Goal: Task Accomplishment & Management: Manage account settings

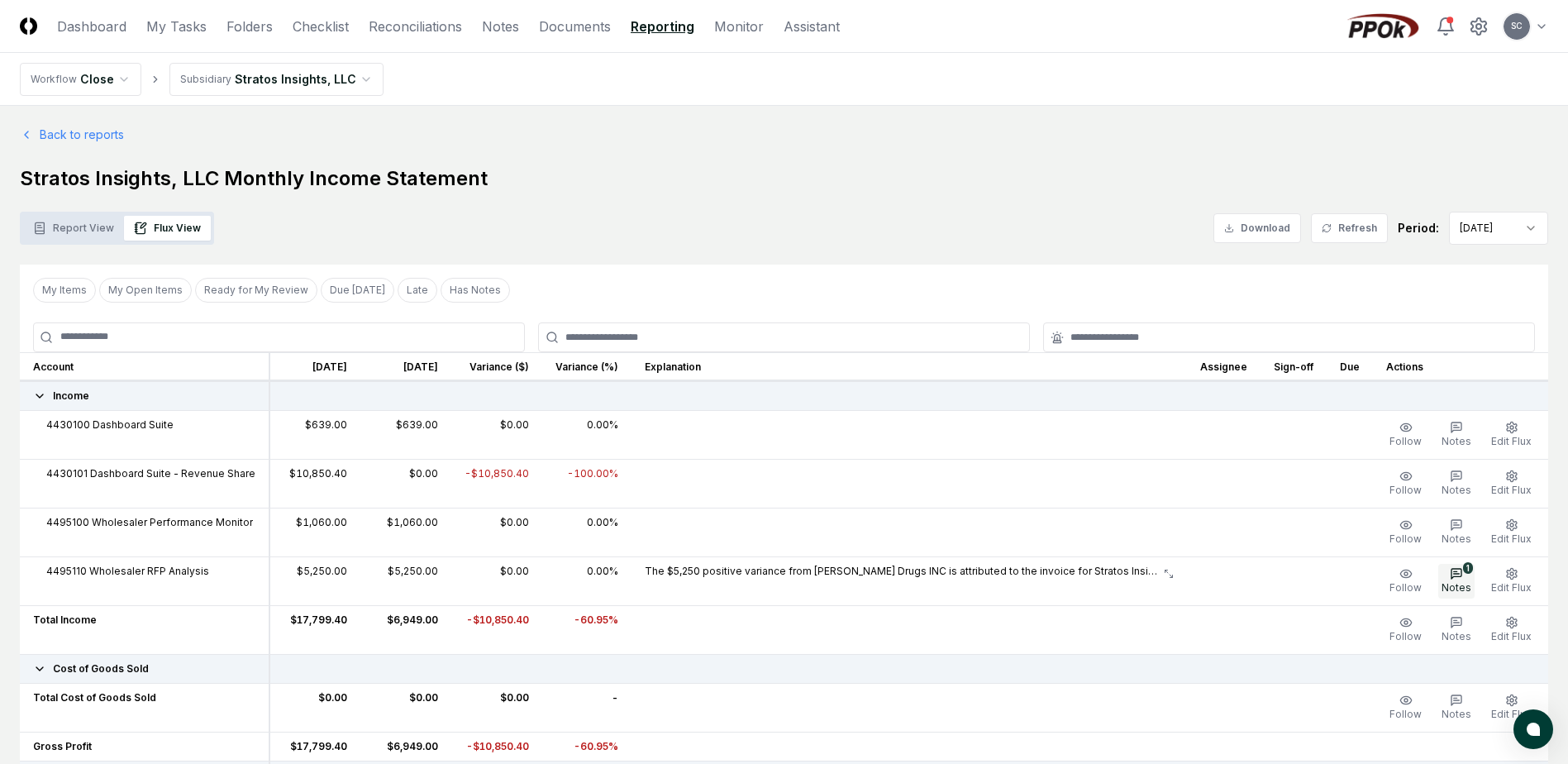
click at [1460, 581] on span "Notes" at bounding box center [1456, 587] width 30 height 12
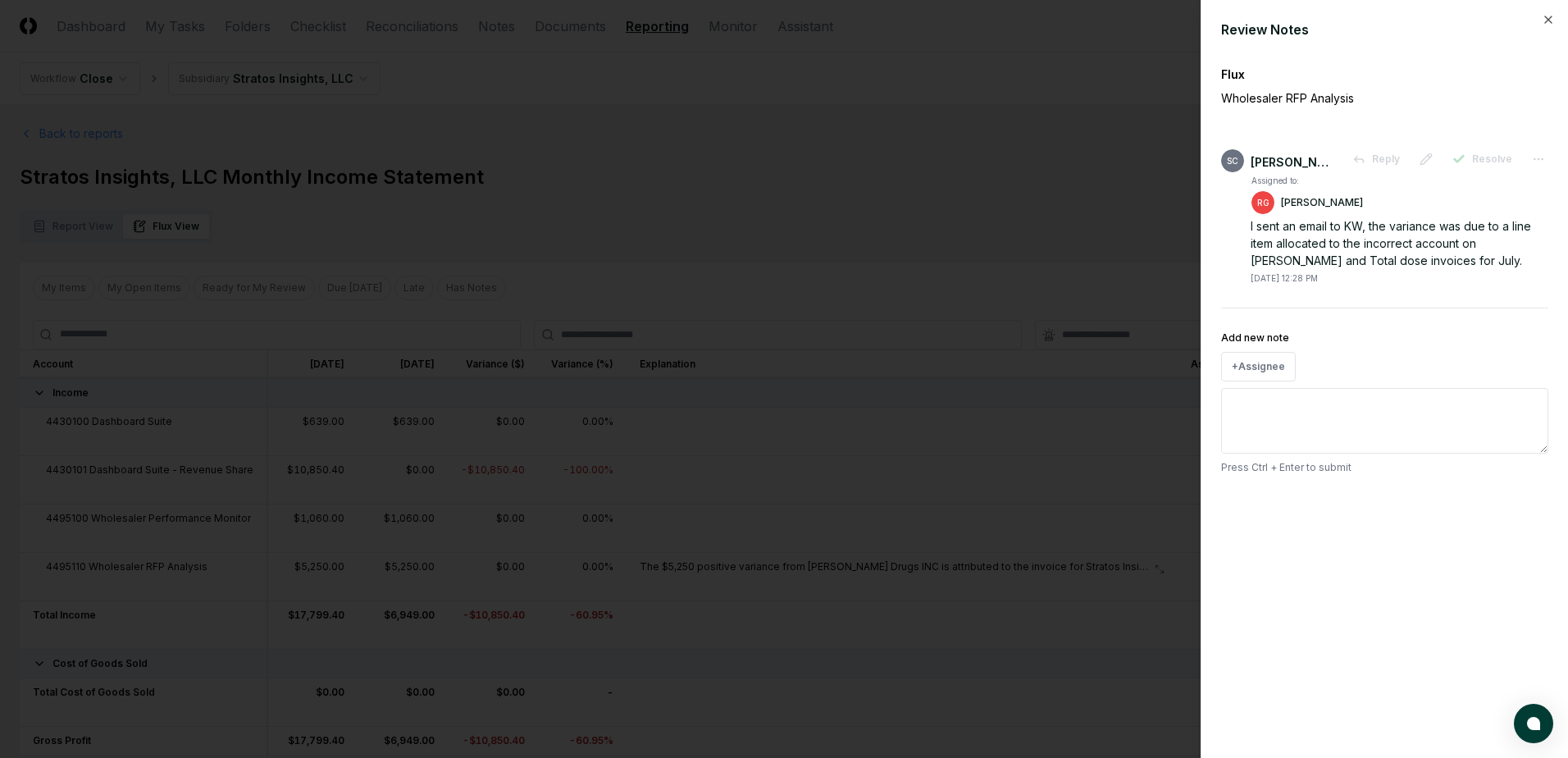
click at [1006, 73] on div at bounding box center [784, 379] width 1568 height 758
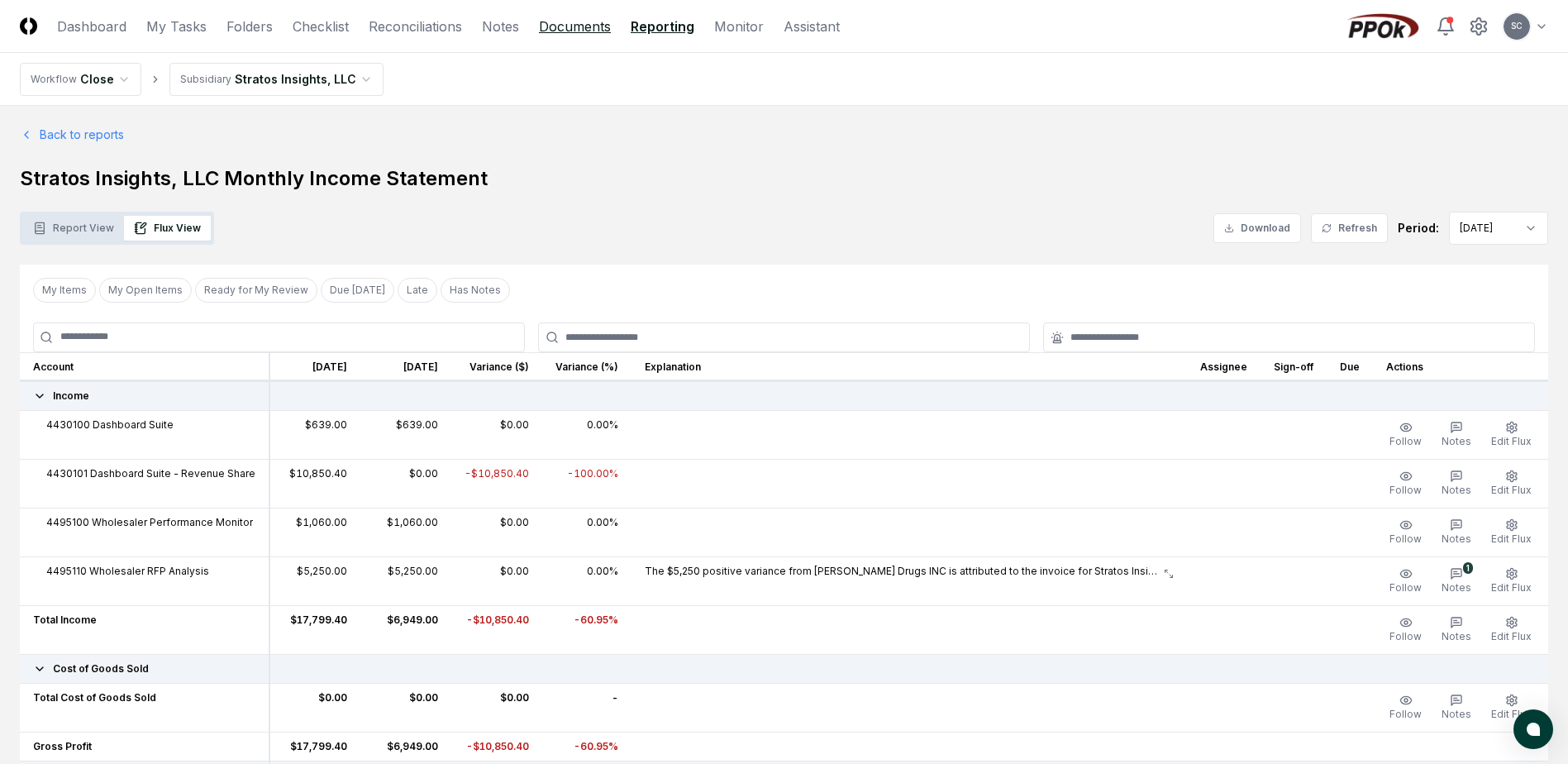
click at [558, 25] on link "Documents" at bounding box center [575, 26] width 72 height 20
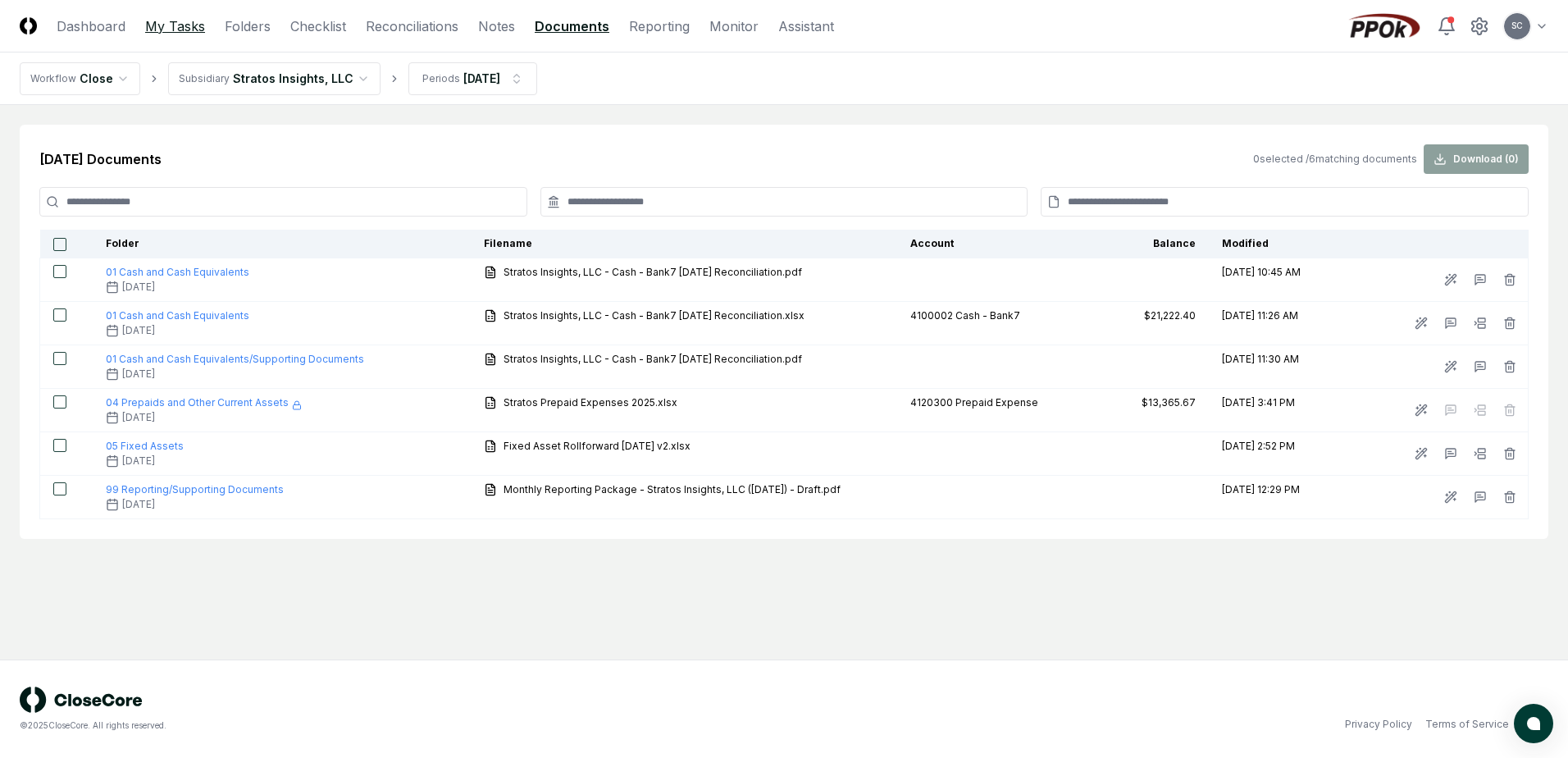
click at [167, 20] on link "My Tasks" at bounding box center [175, 26] width 60 height 20
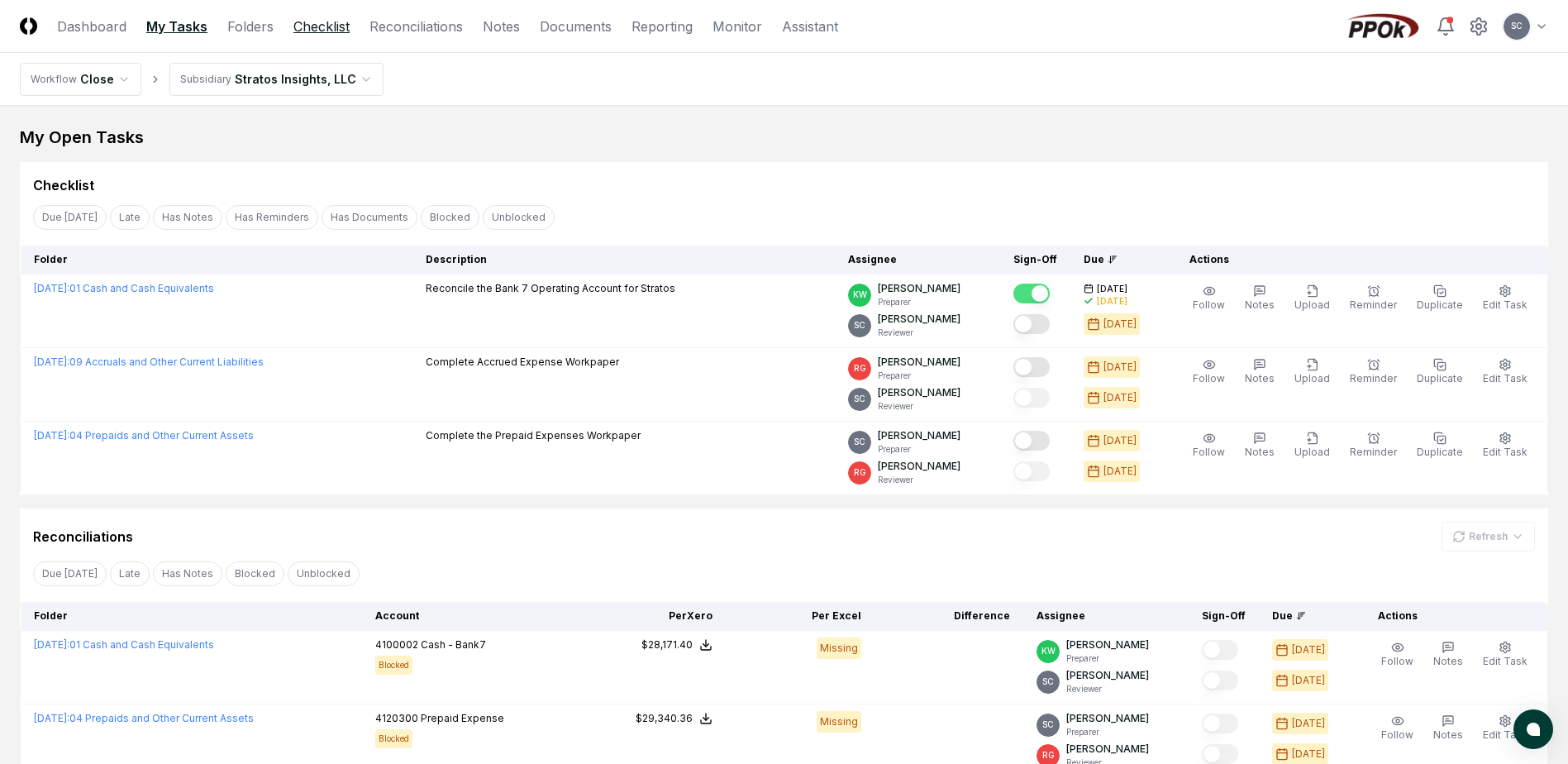
click at [296, 32] on link "Checklist" at bounding box center [321, 26] width 56 height 20
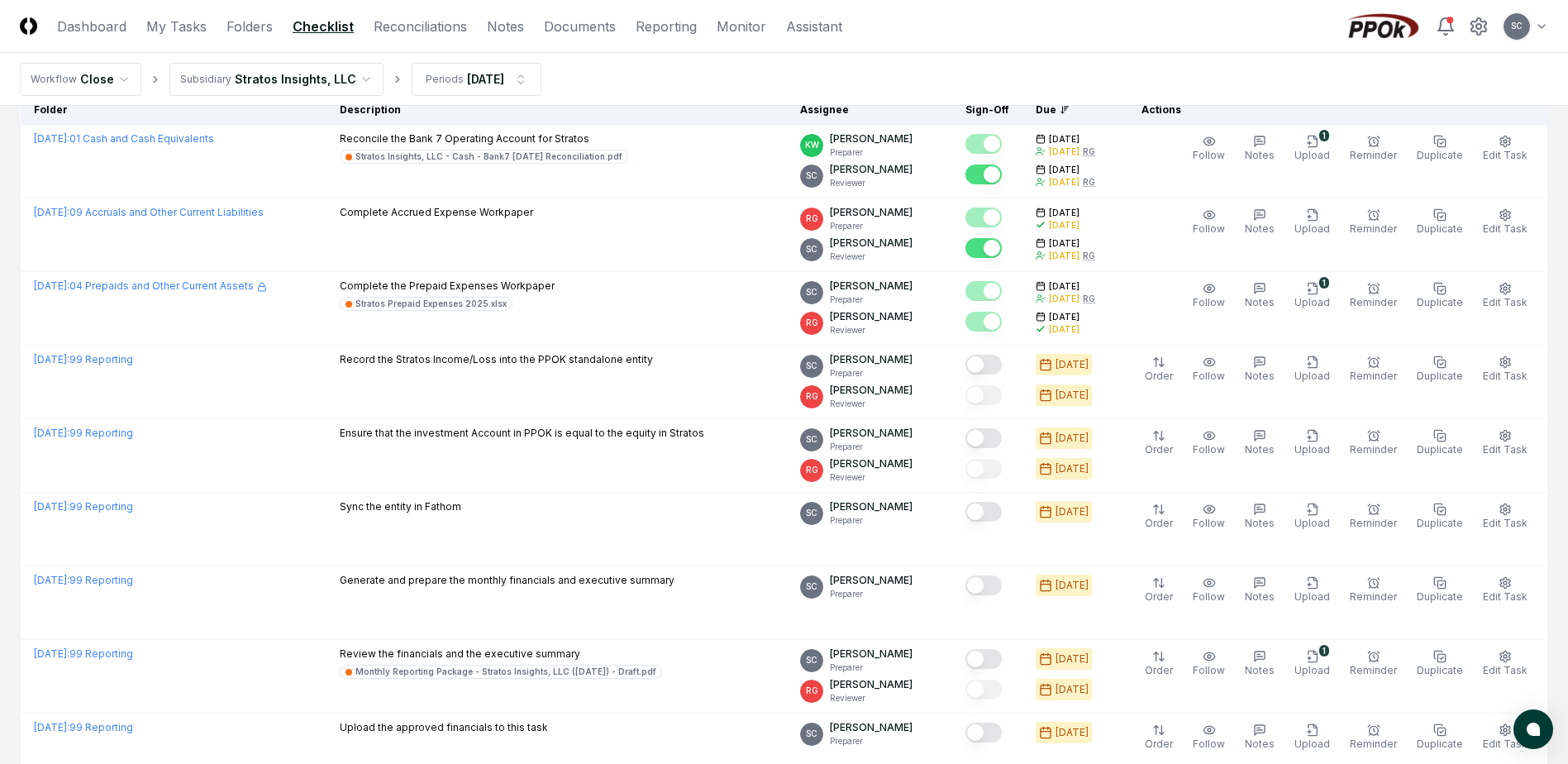
scroll to position [375, 0]
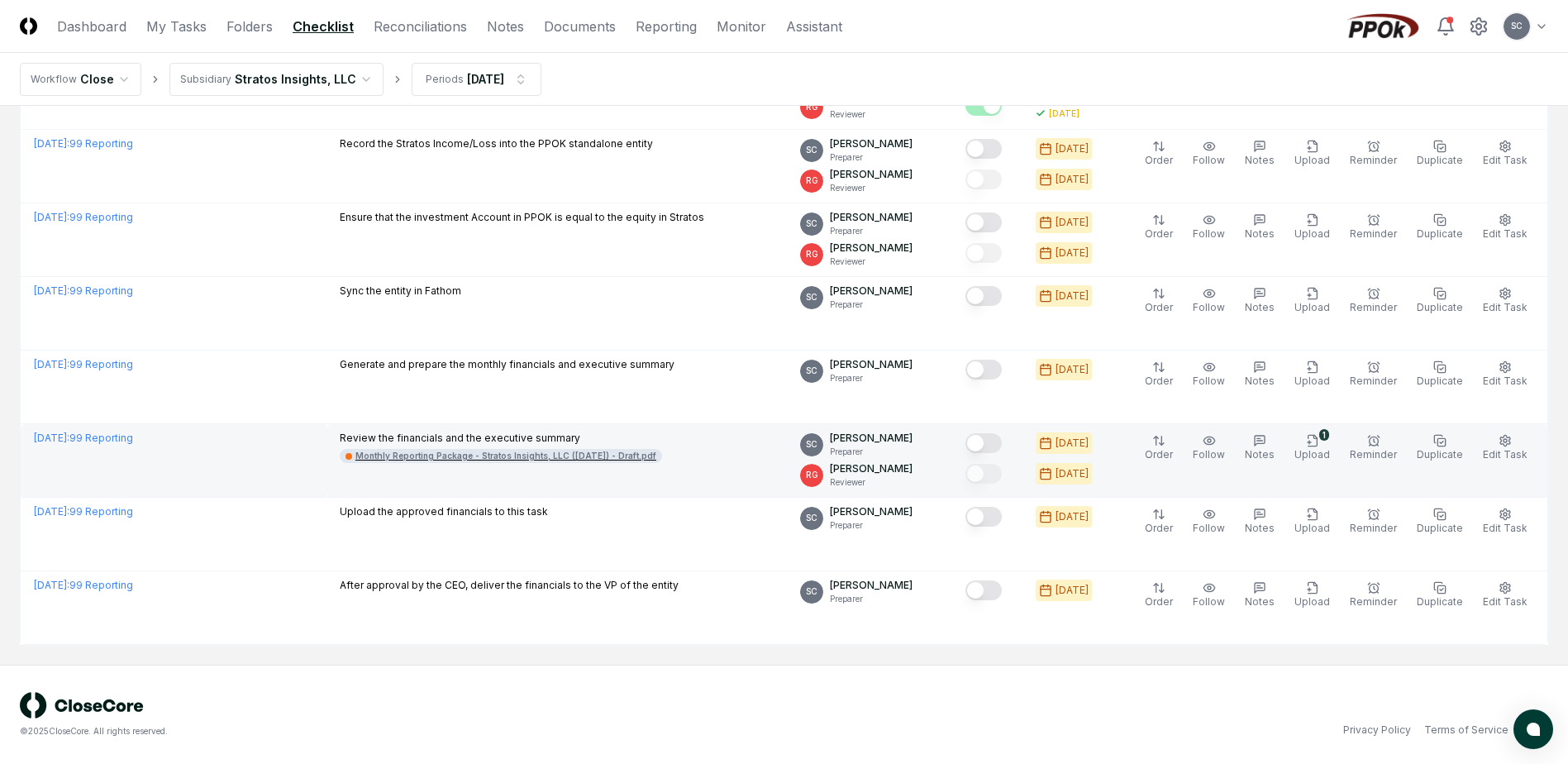
click at [523, 459] on div "Monthly Reporting Package - Stratos Insights, LLC ([DATE]) - Draft.pdf" at bounding box center [506, 456] width 301 height 12
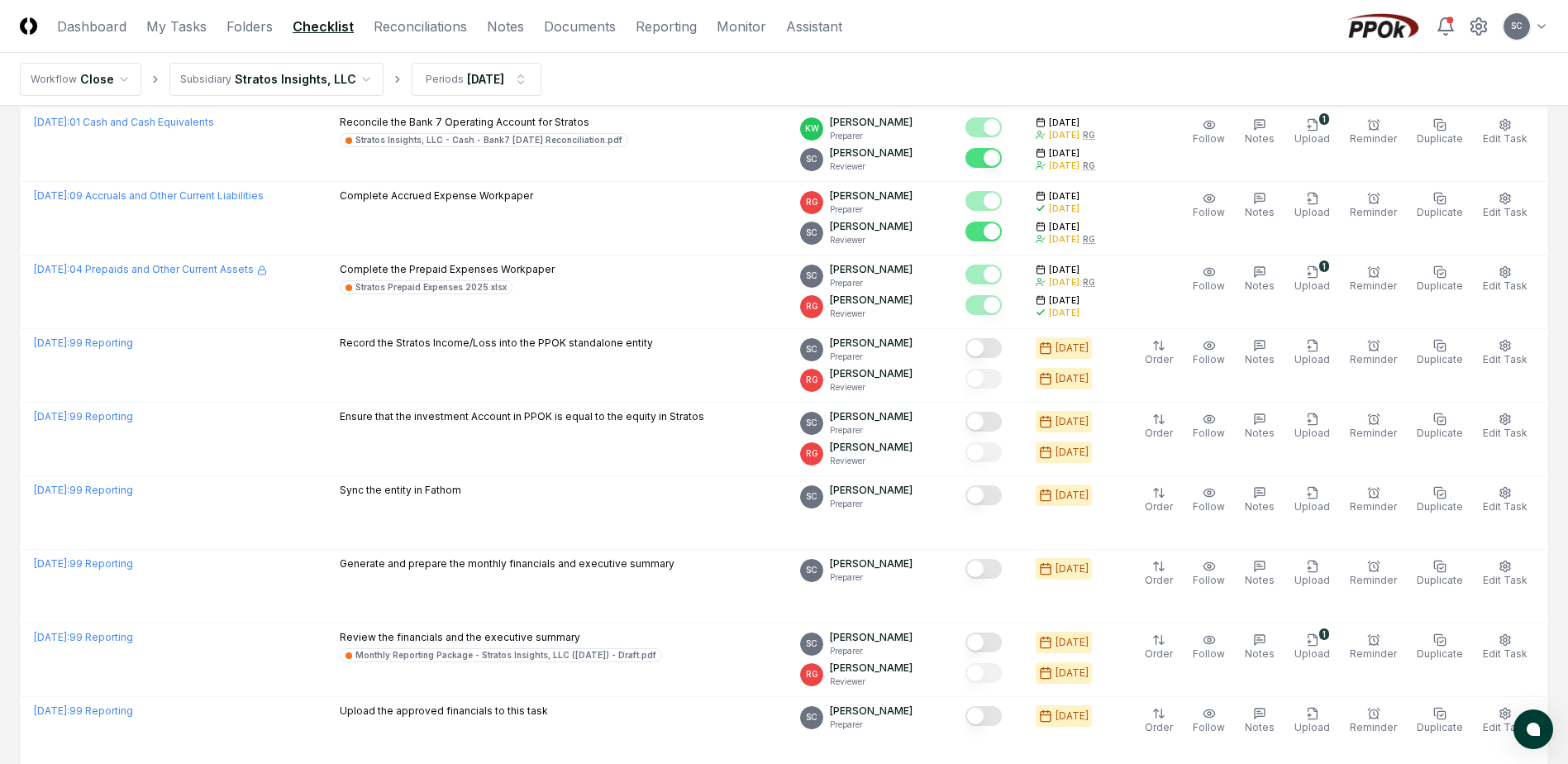
scroll to position [0, 0]
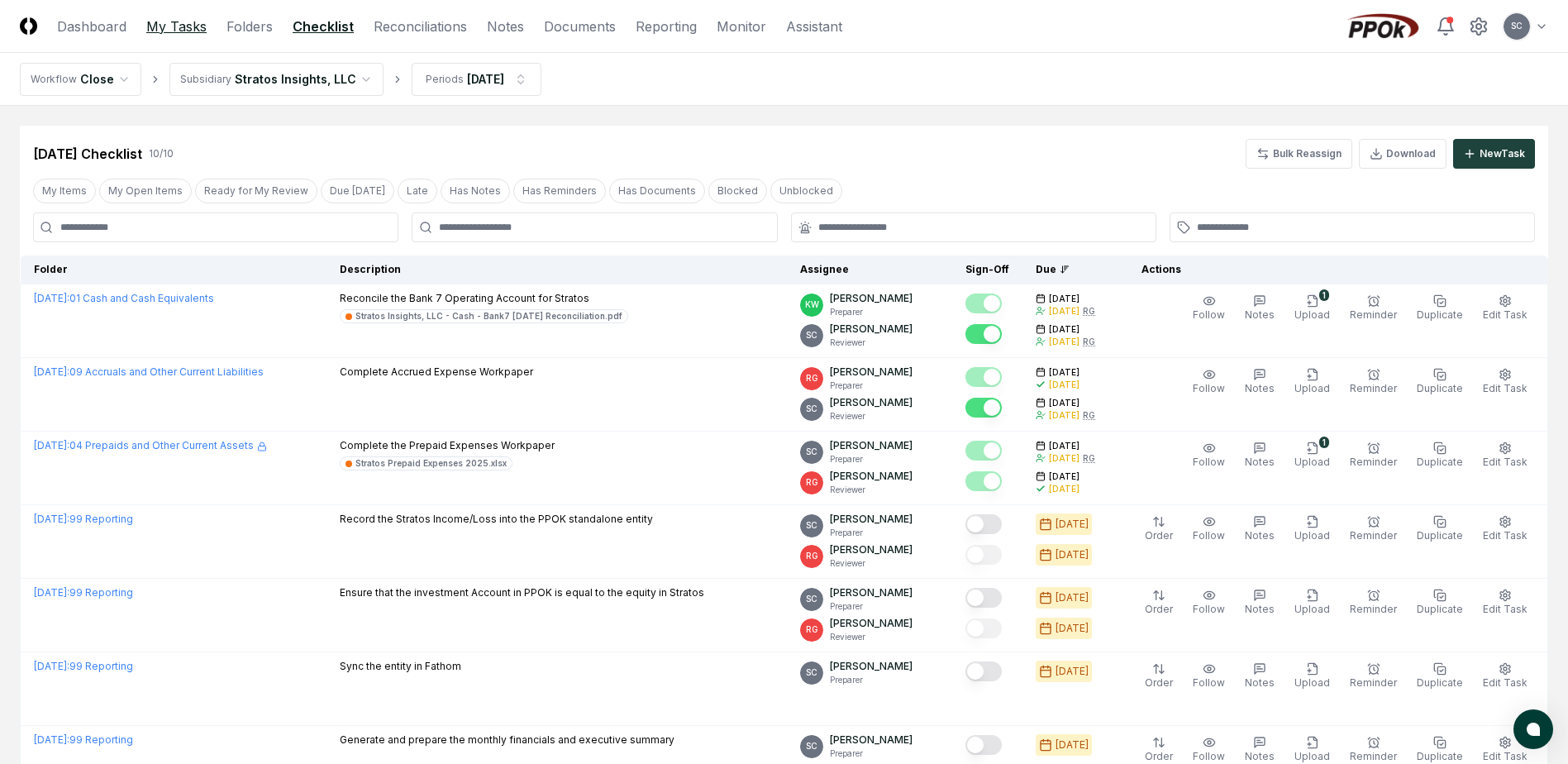
click at [200, 28] on link "My Tasks" at bounding box center [176, 26] width 61 height 20
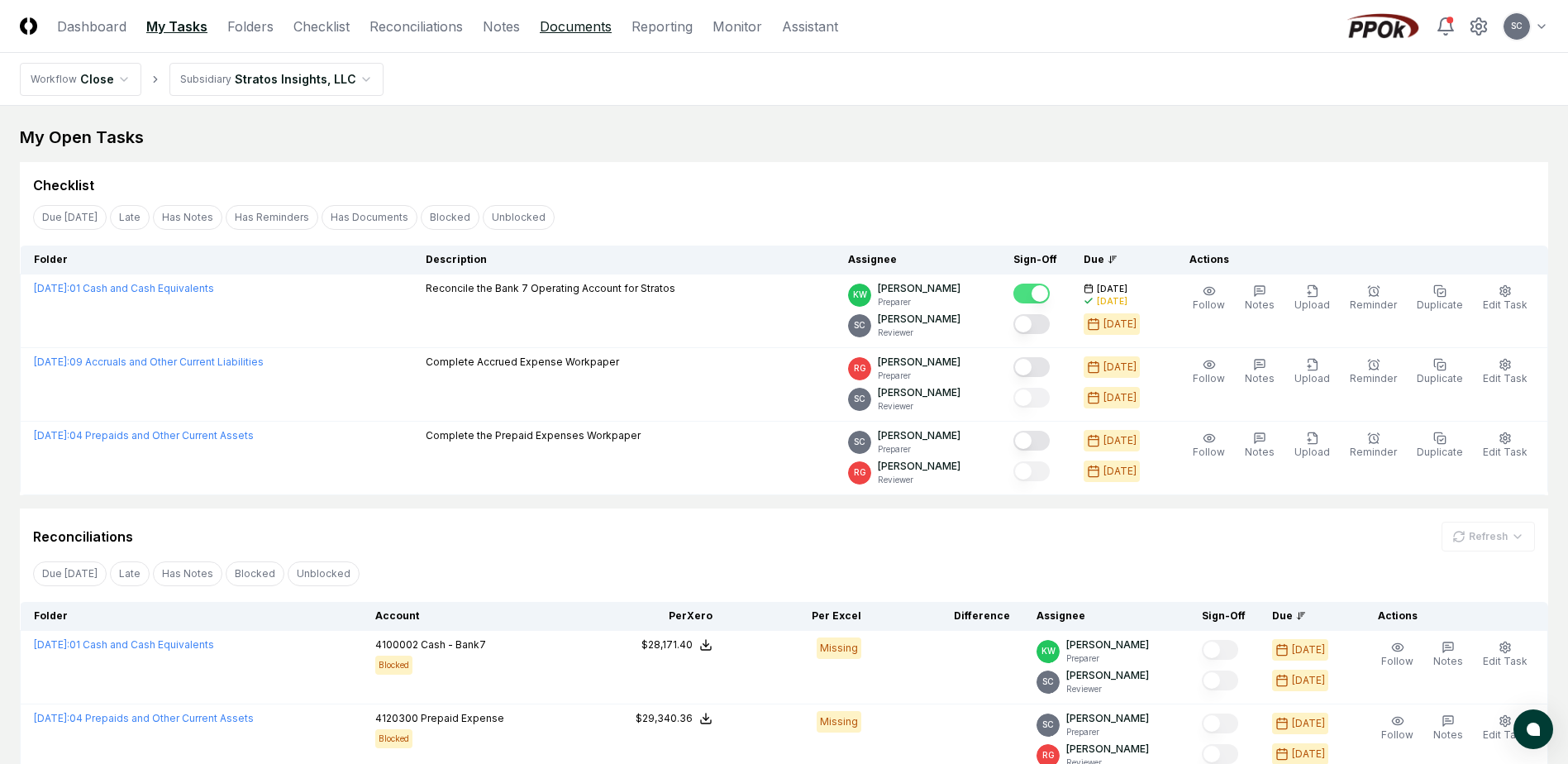
click at [585, 27] on link "Documents" at bounding box center [576, 26] width 72 height 20
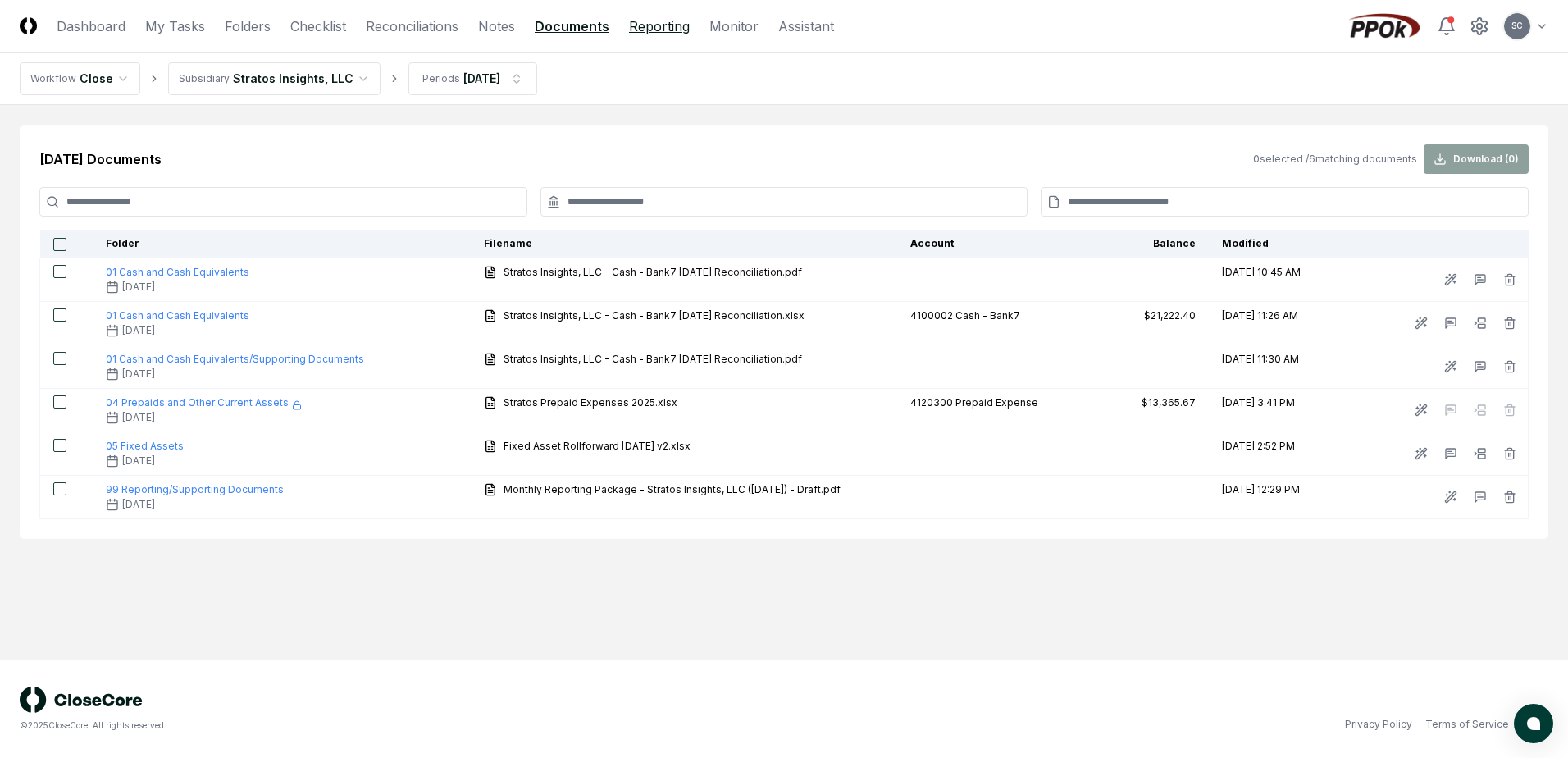
click at [652, 31] on link "Reporting" at bounding box center [660, 26] width 61 height 20
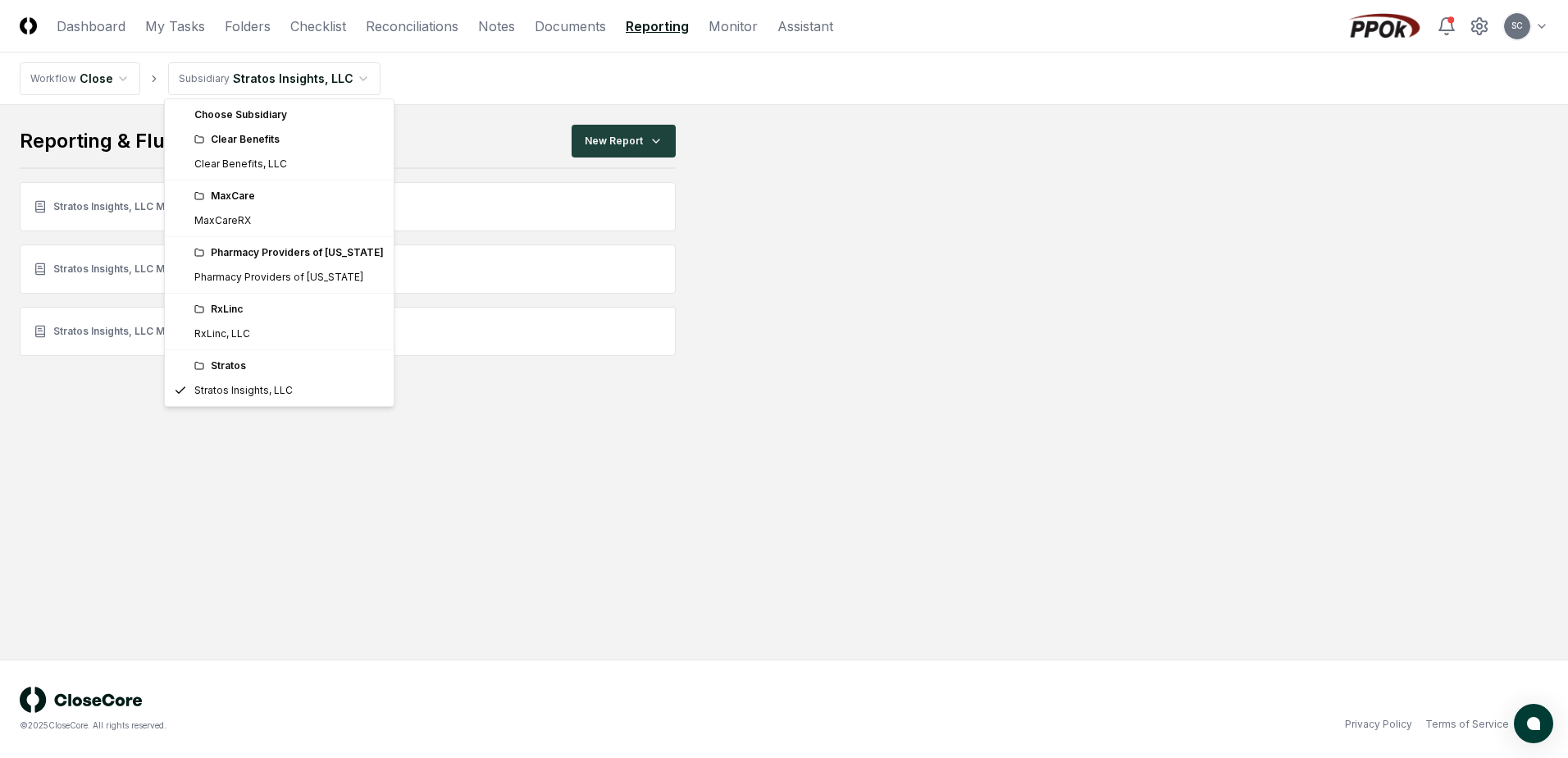
click at [281, 85] on html "CloseCore Dashboard My Tasks Folders Checklist Reconciliations Notes Documents …" at bounding box center [784, 379] width 1568 height 758
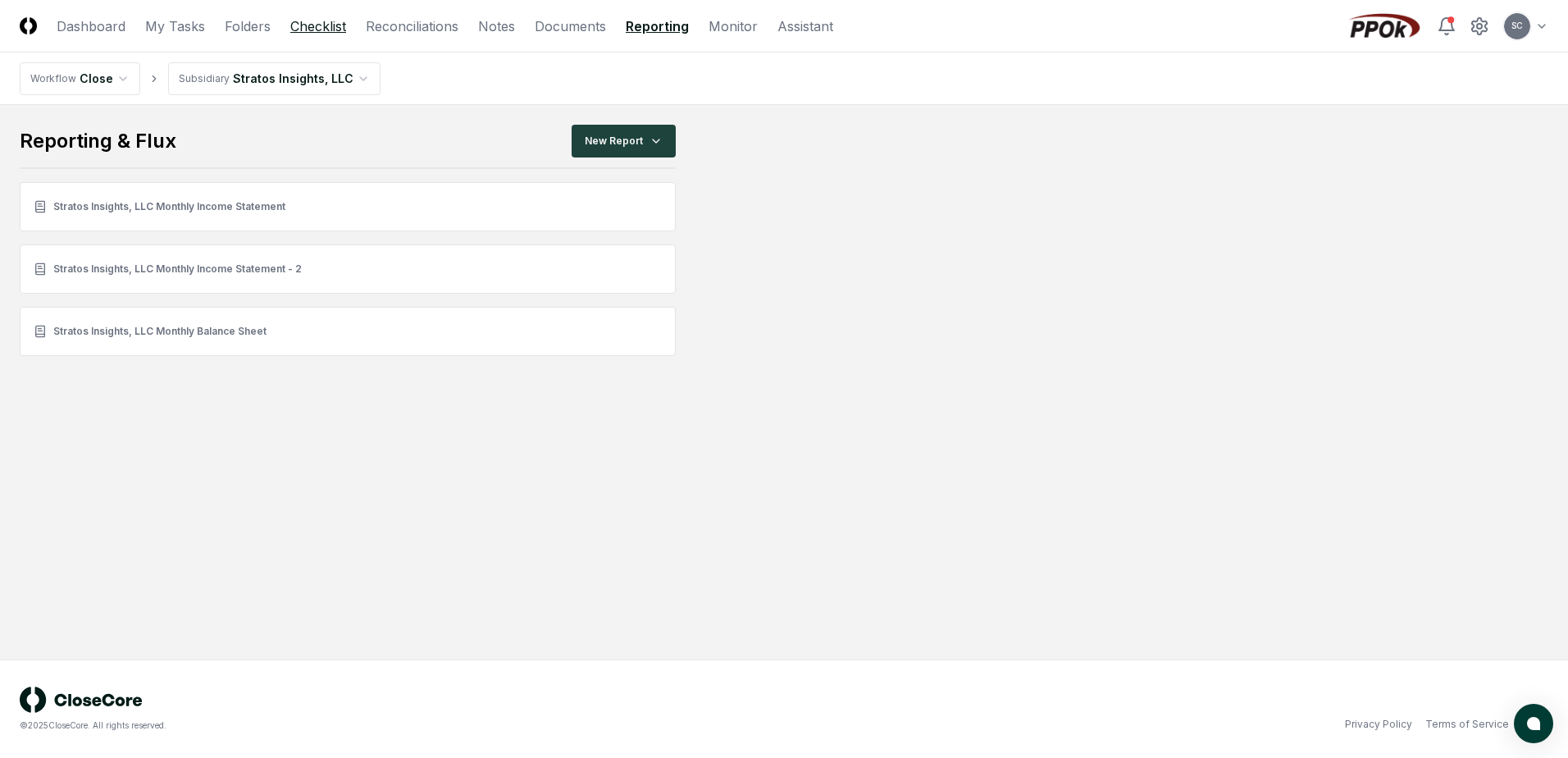
click at [301, 27] on link "Checklist" at bounding box center [318, 26] width 55 height 20
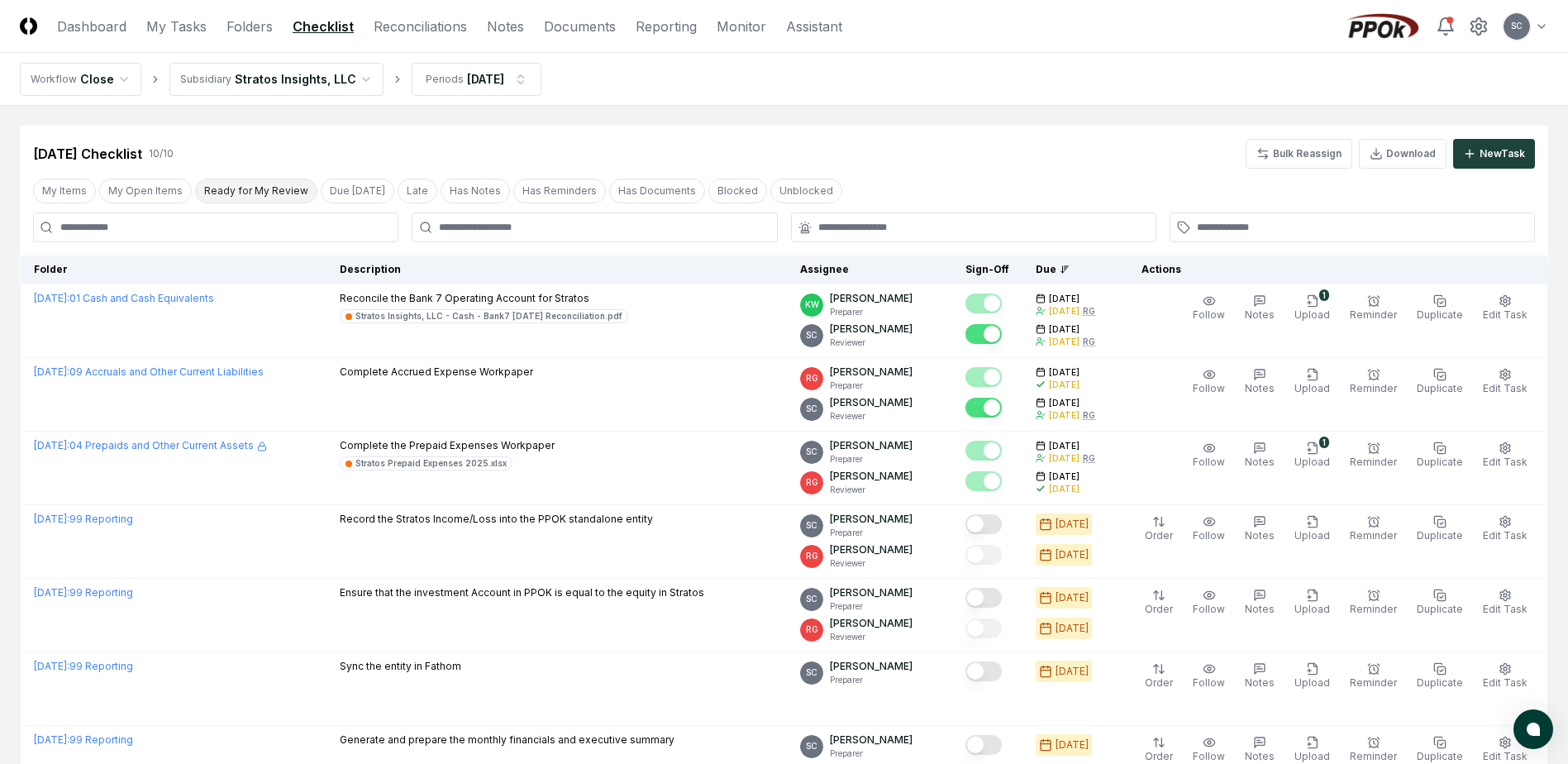
click at [216, 194] on button "Ready for My Review" at bounding box center [256, 191] width 122 height 25
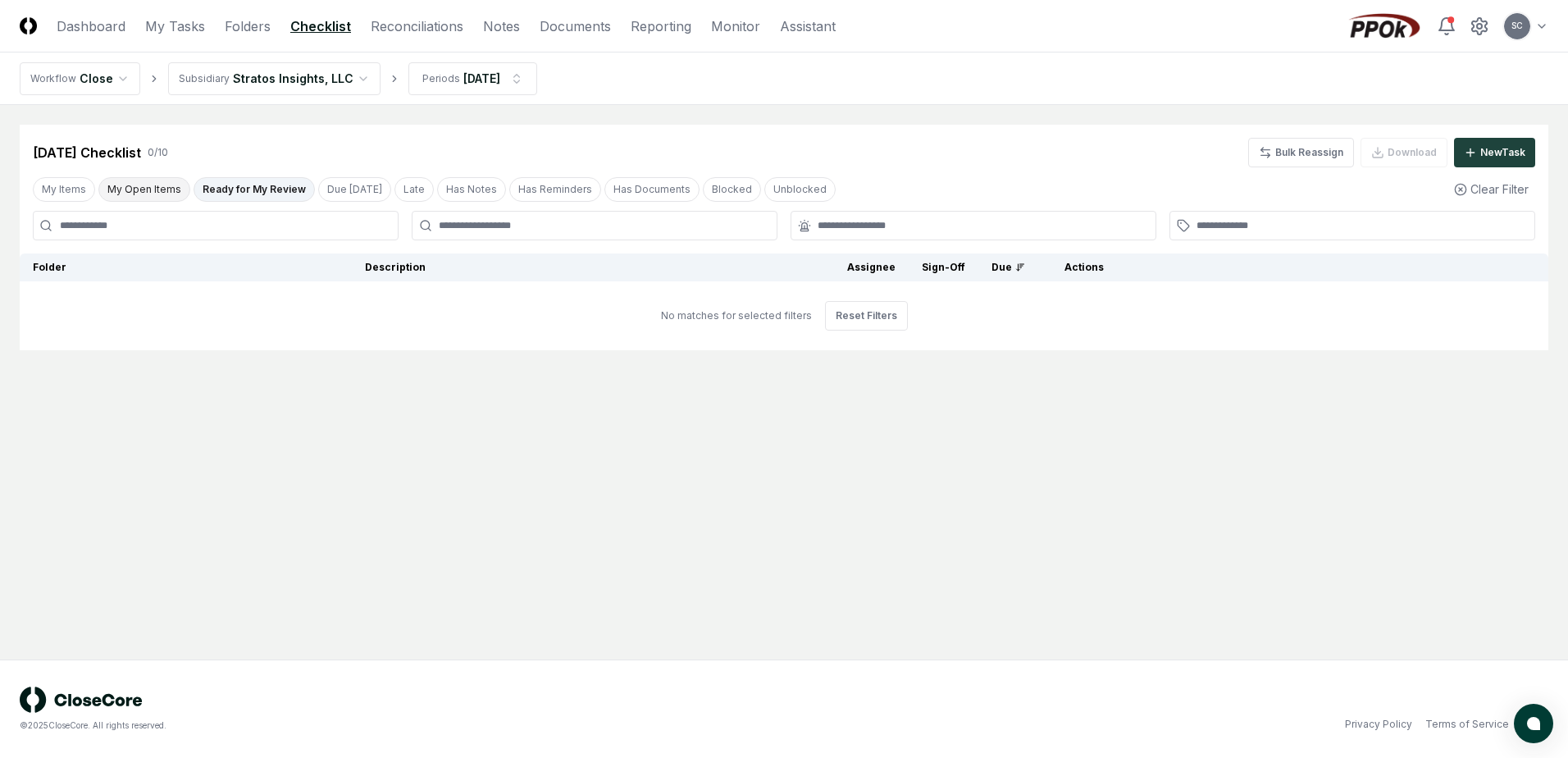
click at [126, 194] on button "My Open Items" at bounding box center [144, 190] width 92 height 25
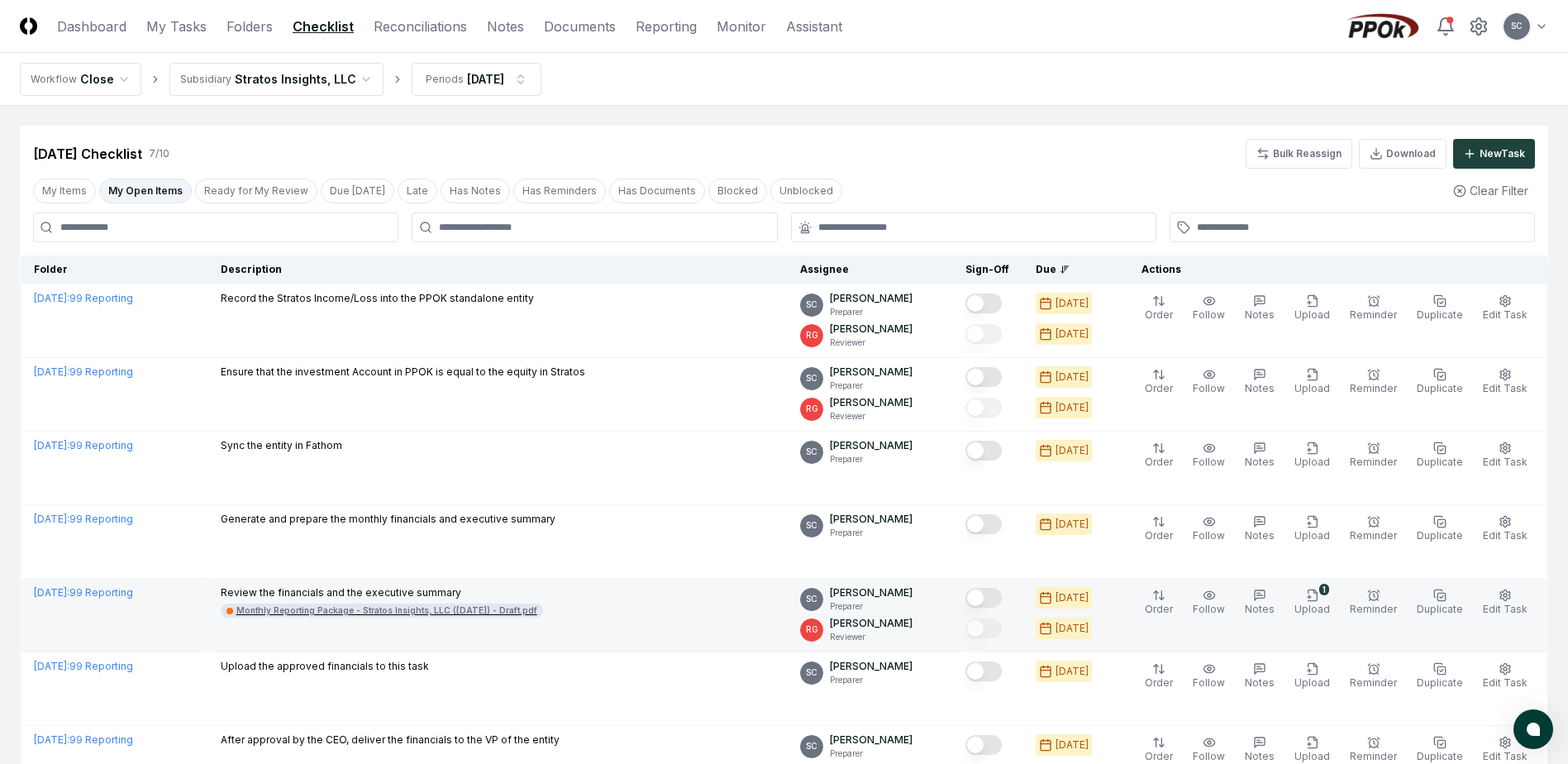
click at [399, 608] on div "Monthly Reporting Package - Stratos Insights, LLC ([DATE]) - Draft.pdf" at bounding box center [386, 610] width 301 height 12
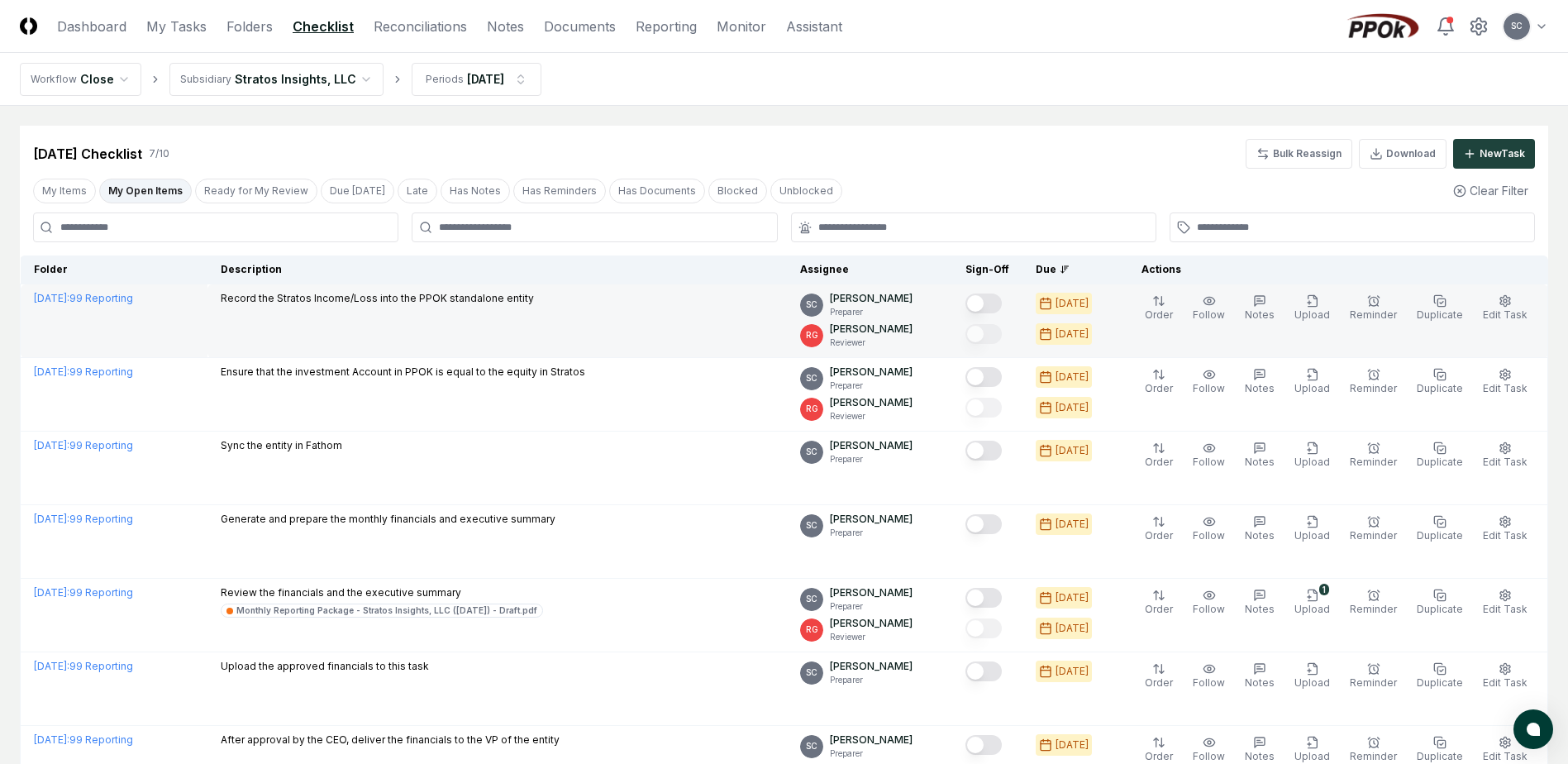
scroll to position [155, 0]
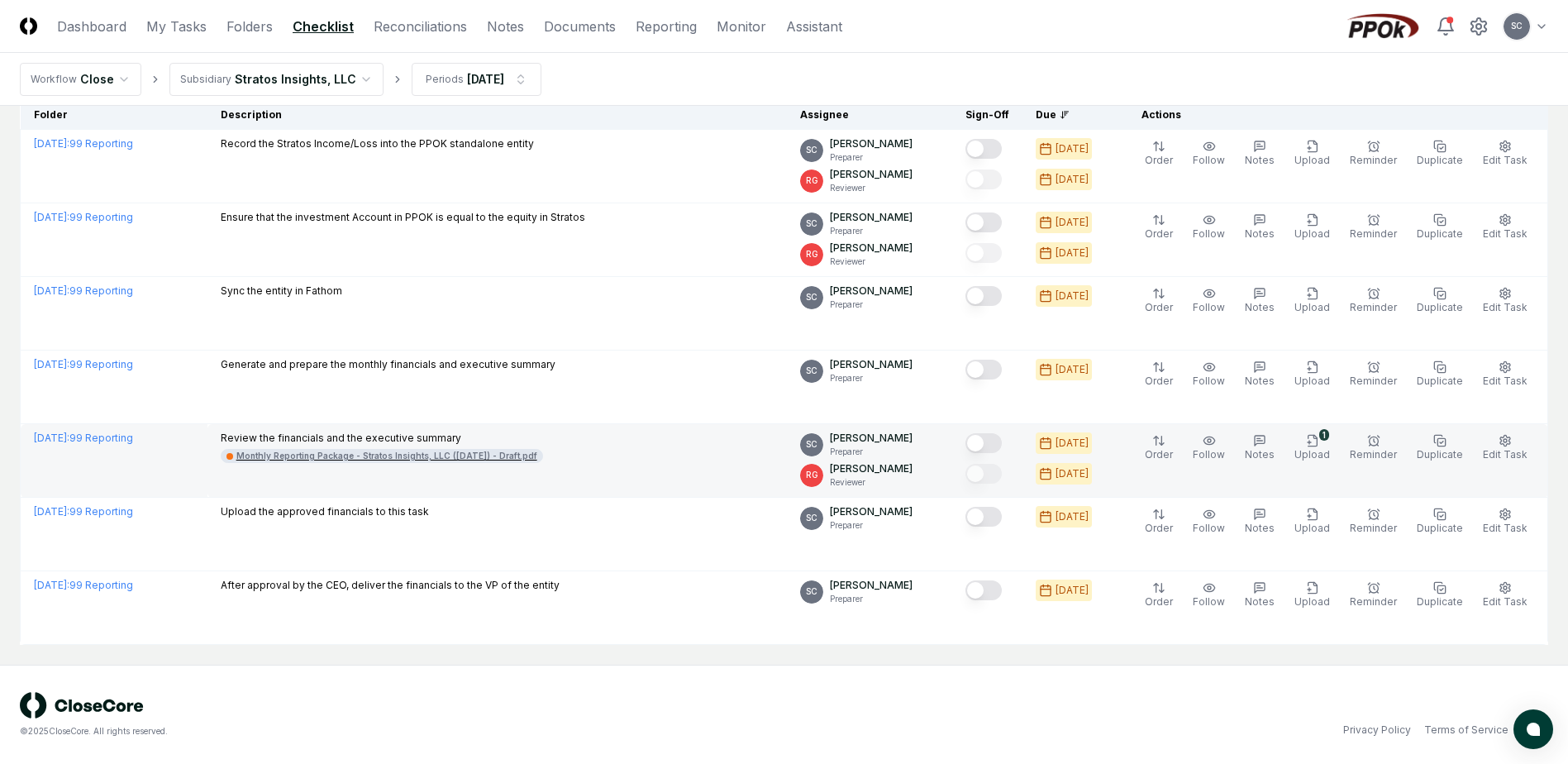
click at [317, 457] on div "Monthly Reporting Package - Stratos Insights, LLC ([DATE]) - Draft.pdf" at bounding box center [386, 456] width 301 height 12
click at [1002, 433] on button "Mark complete" at bounding box center [983, 443] width 37 height 20
click at [1310, 445] on button "1 Upload" at bounding box center [1312, 448] width 42 height 35
click at [1319, 441] on icon "button" at bounding box center [1313, 440] width 13 height 13
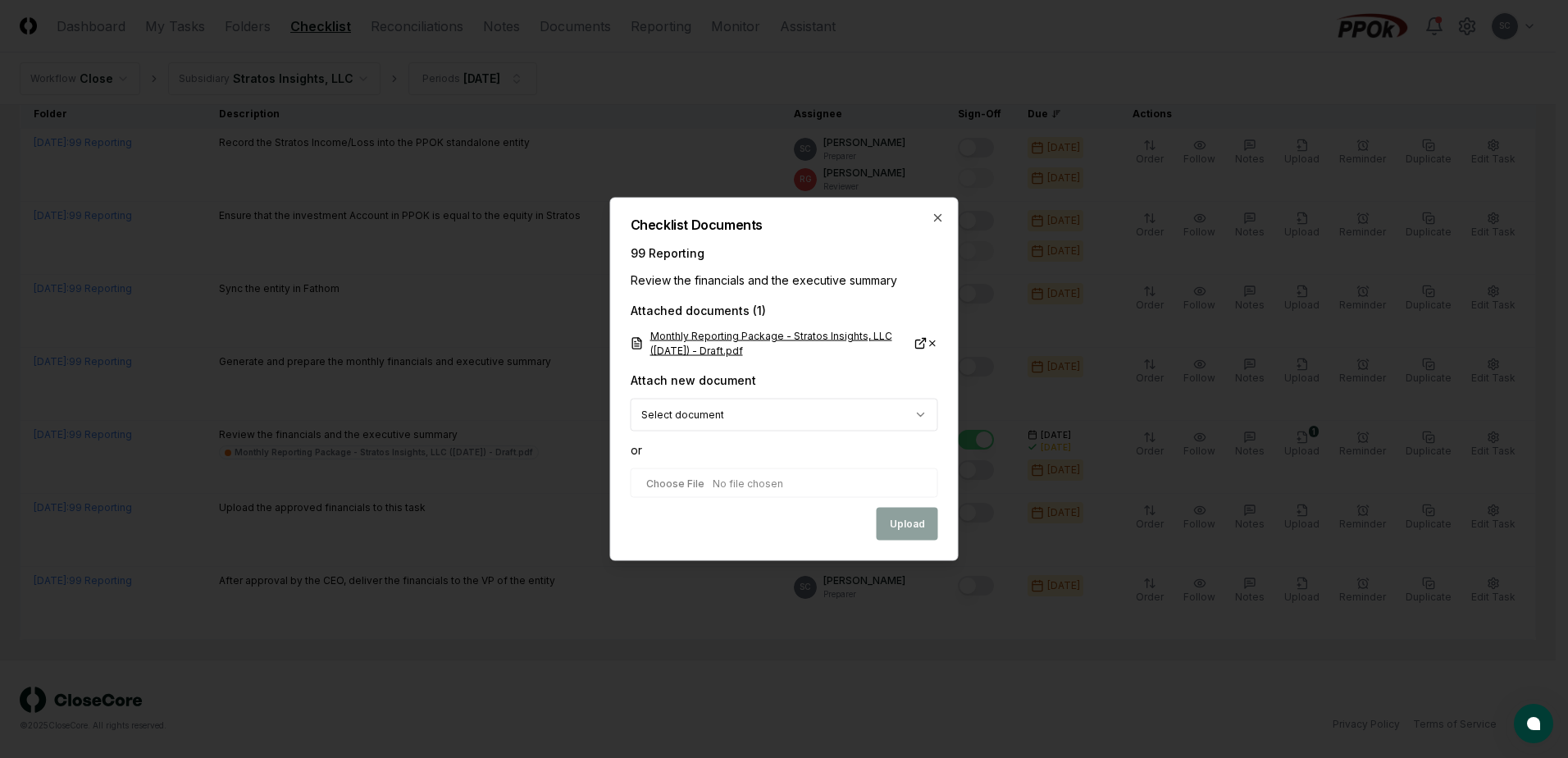
click at [683, 337] on link "Monthly Reporting Package - Stratos Insights, LLC ([DATE]) - Draft.pdf" at bounding box center [778, 343] width 297 height 30
click at [930, 216] on div "Checklist Documents 99 Reporting Review the financials and the executive summar…" at bounding box center [784, 379] width 348 height 363
click at [939, 215] on icon "button" at bounding box center [939, 218] width 13 height 13
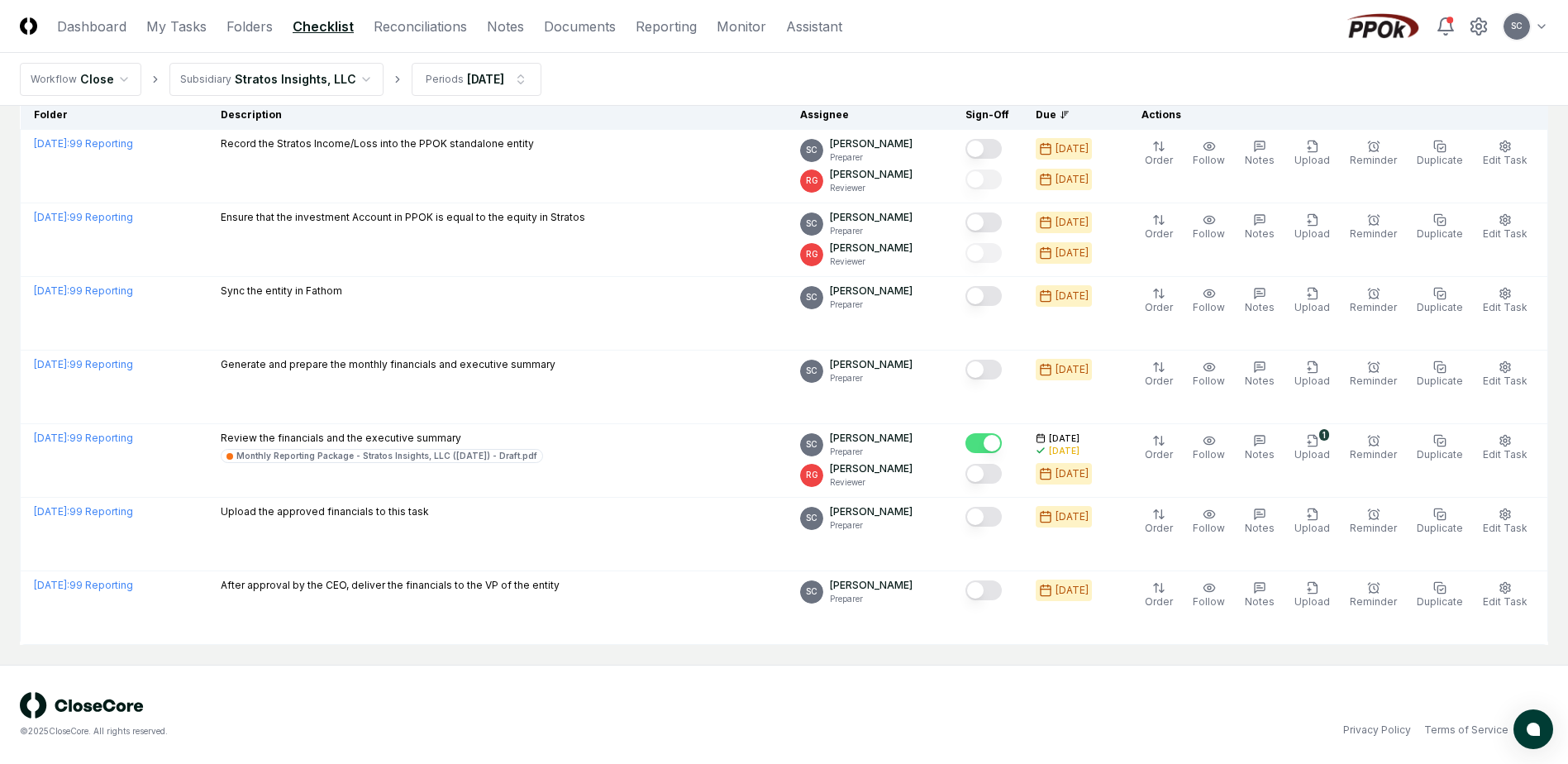
click at [1002, 480] on button "Mark complete" at bounding box center [983, 473] width 37 height 20
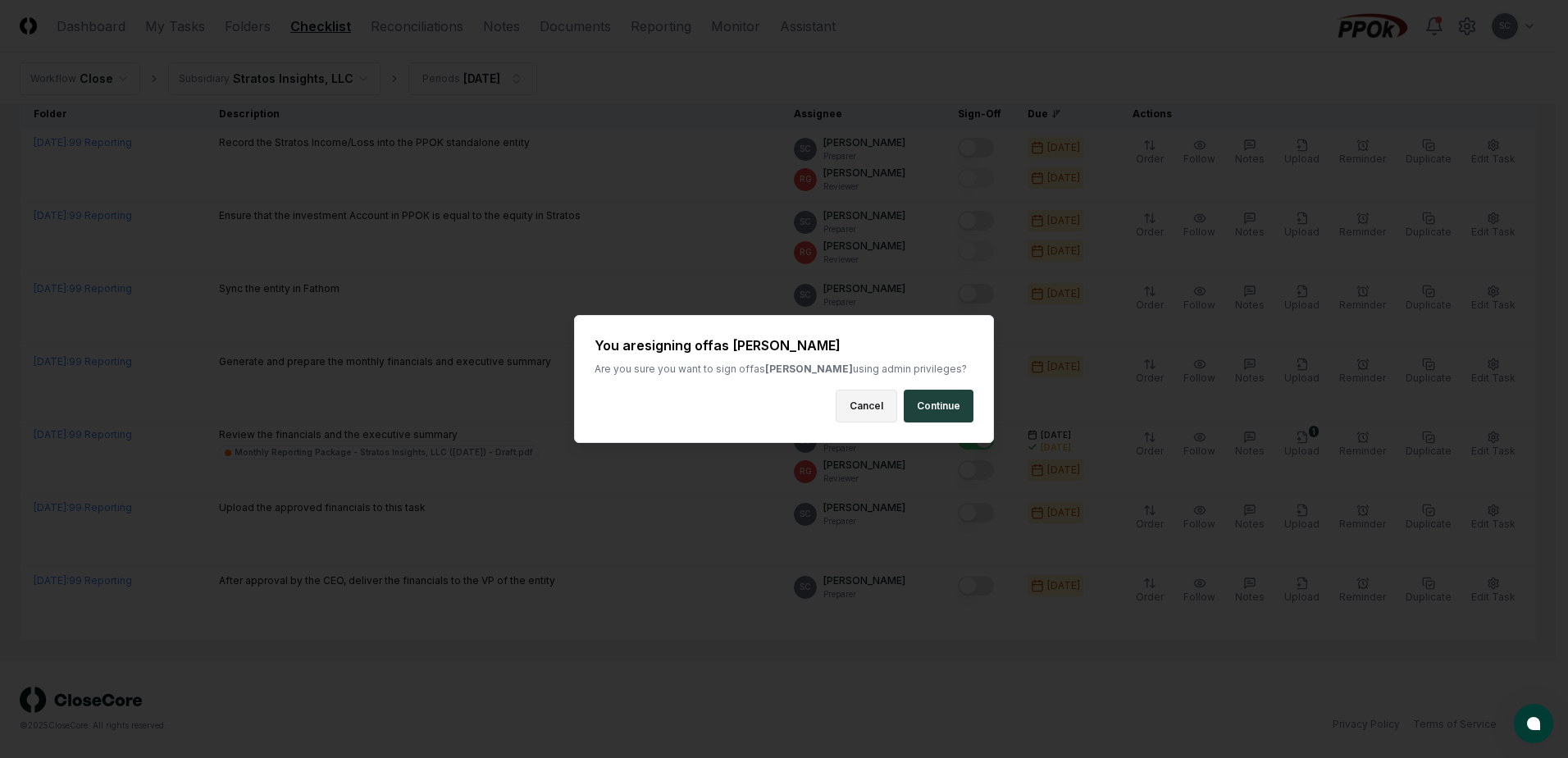
click at [875, 409] on button "Cancel" at bounding box center [866, 405] width 61 height 32
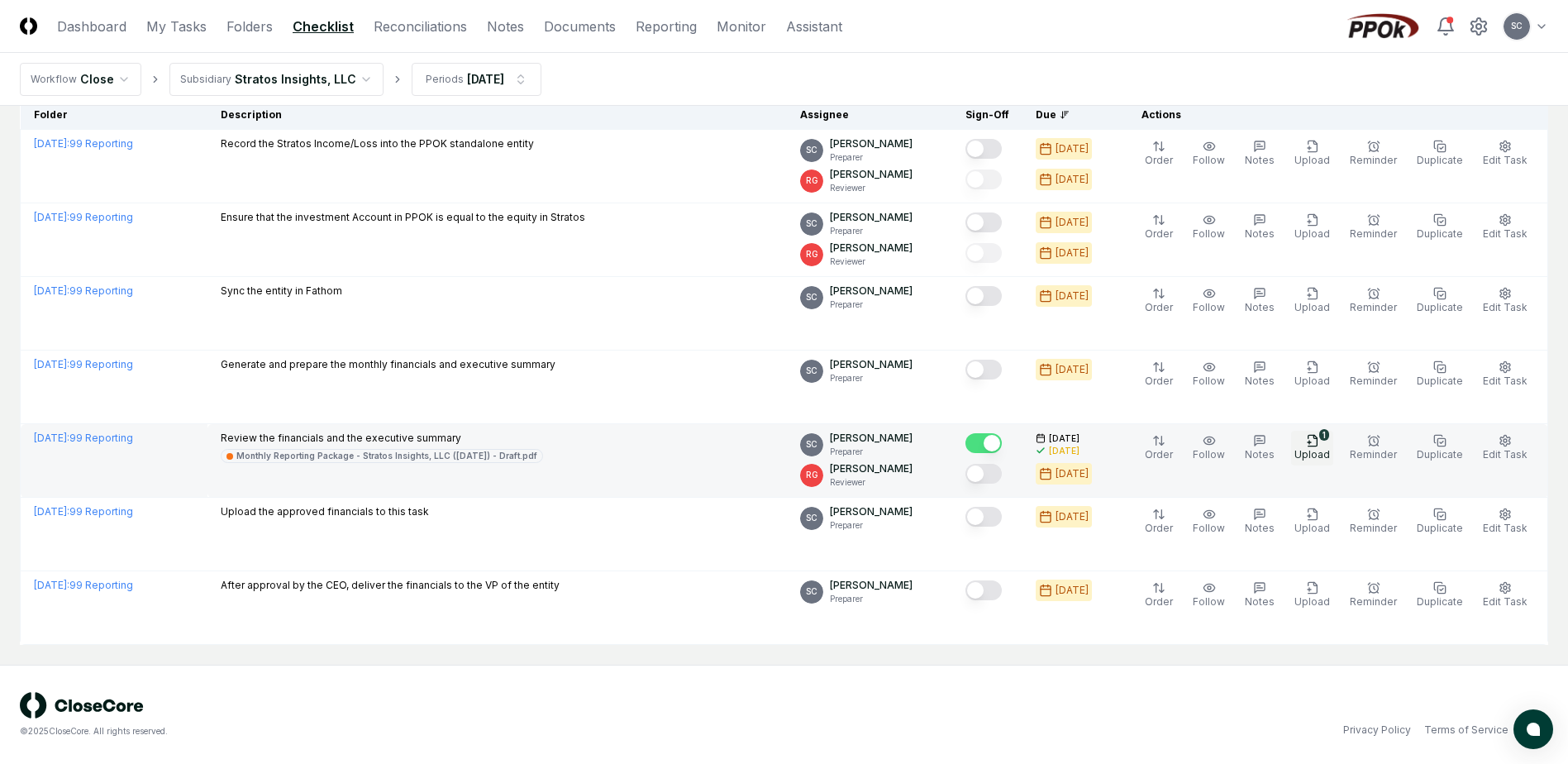
click at [1317, 438] on icon "button" at bounding box center [1314, 435] width 3 height 3
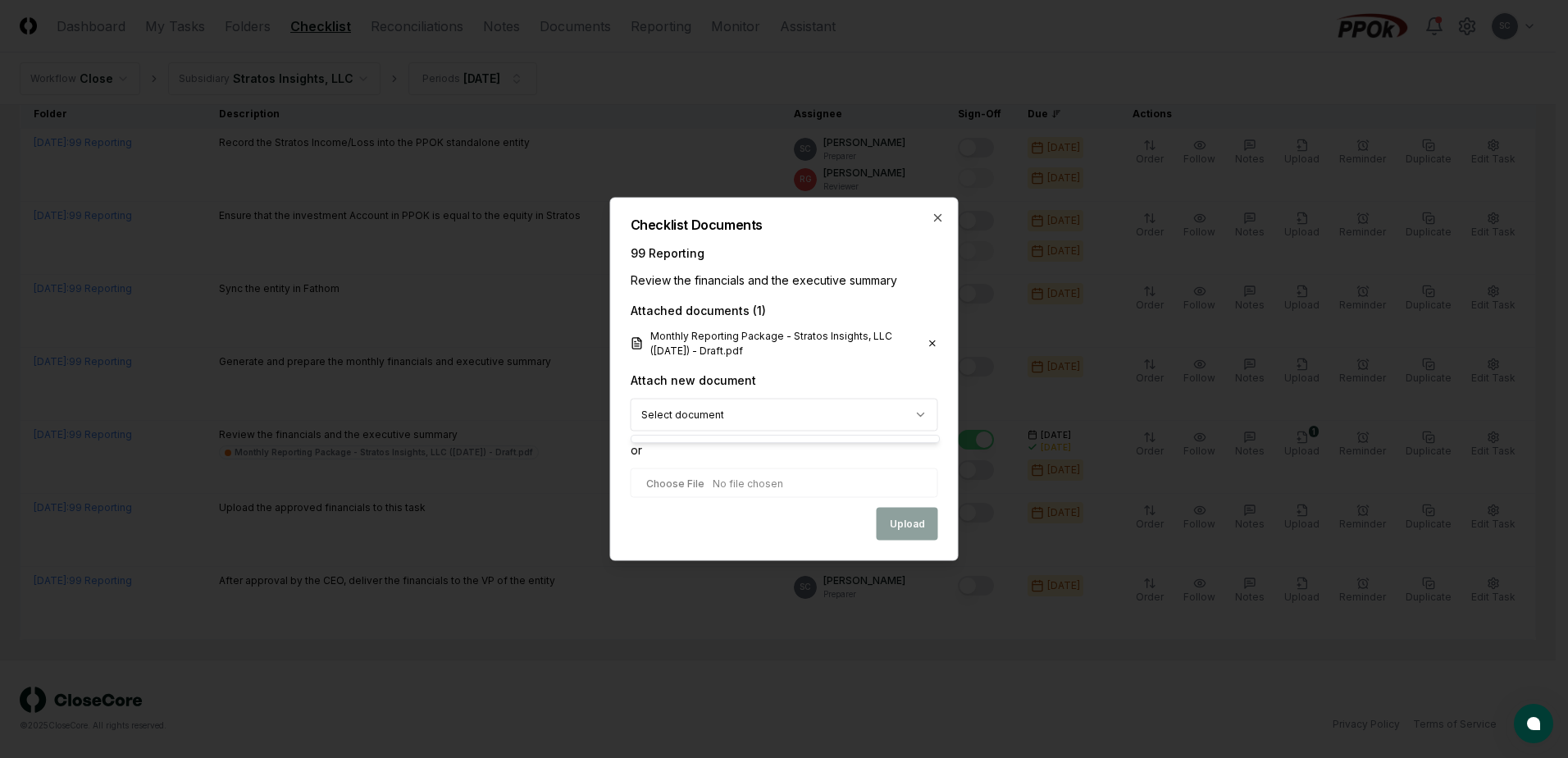
click at [712, 421] on body "CloseCore Dashboard My Tasks Folders Checklist Reconciliations Notes Documents …" at bounding box center [777, 301] width 1556 height 911
click at [712, 417] on body "CloseCore Dashboard My Tasks Folders Checklist Reconciliations Notes Documents …" at bounding box center [777, 301] width 1556 height 911
click at [717, 348] on link "Monthly Reporting Package - Stratos Insights, LLC ([DATE]) - Draft.pdf" at bounding box center [778, 343] width 297 height 30
click at [937, 219] on icon "button" at bounding box center [939, 218] width 13 height 13
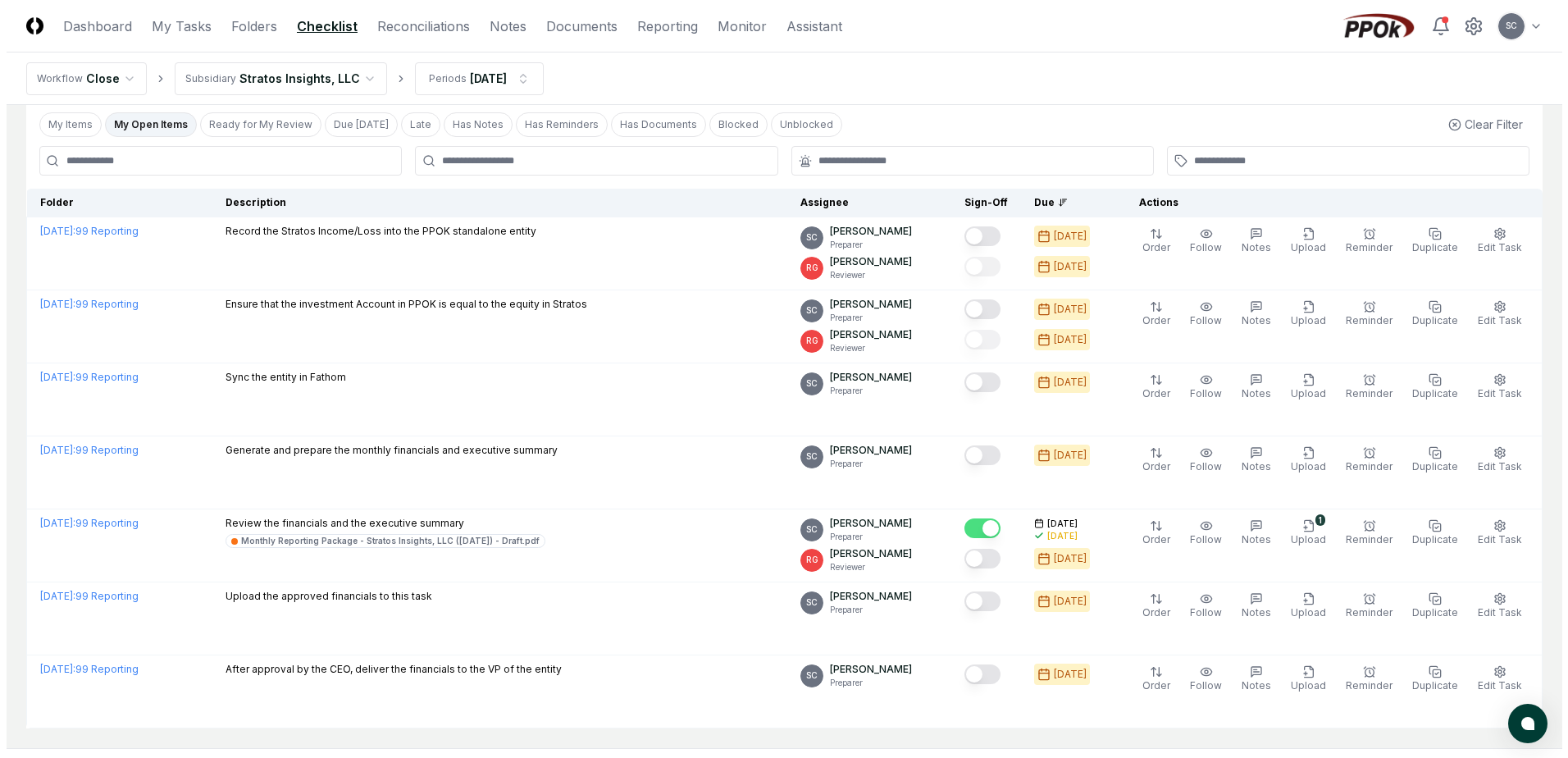
scroll to position [0, 0]
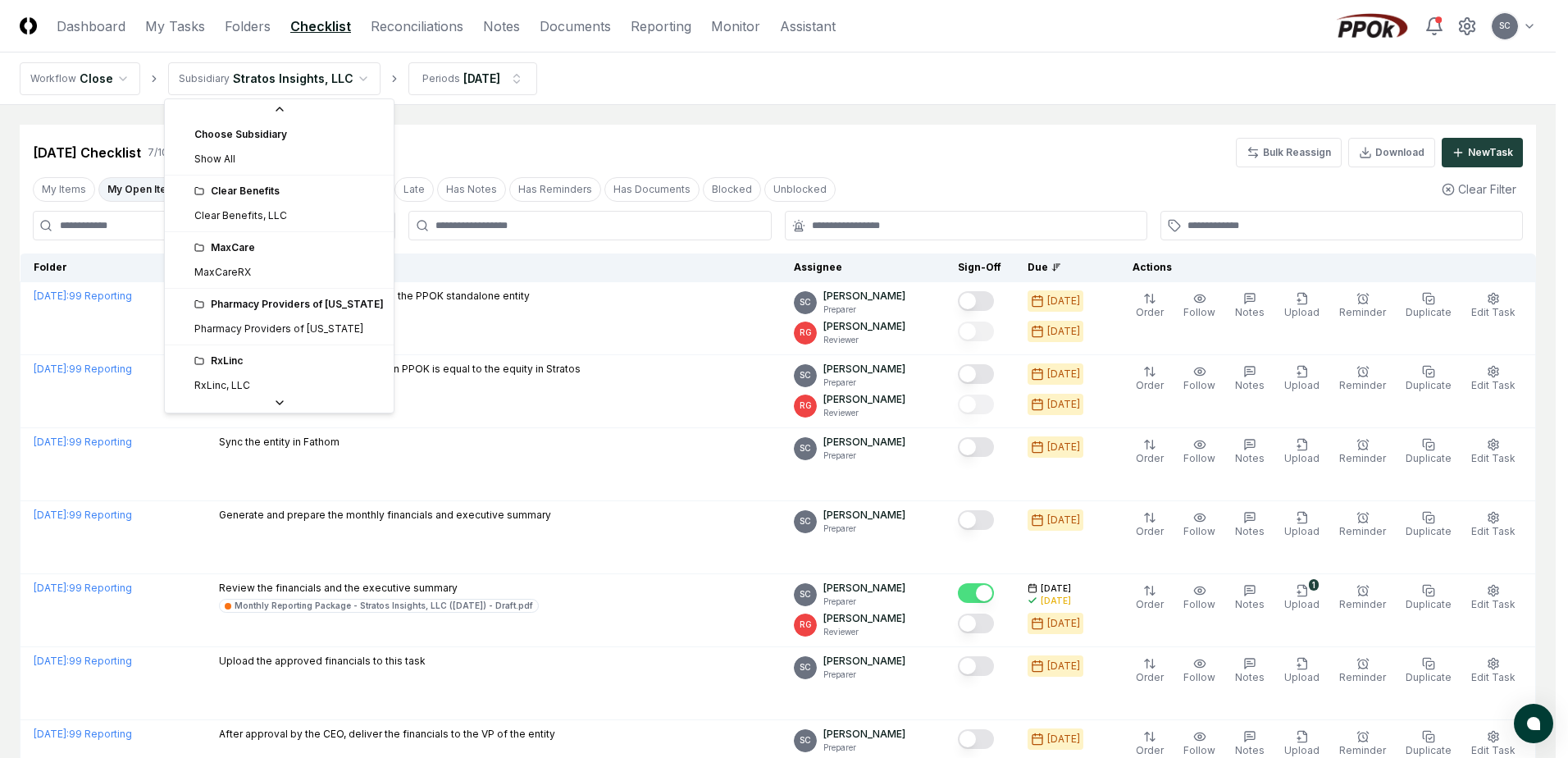
click at [276, 71] on html "CloseCore Dashboard My Tasks Folders Checklist Reconciliations Notes Documents …" at bounding box center [784, 455] width 1568 height 911
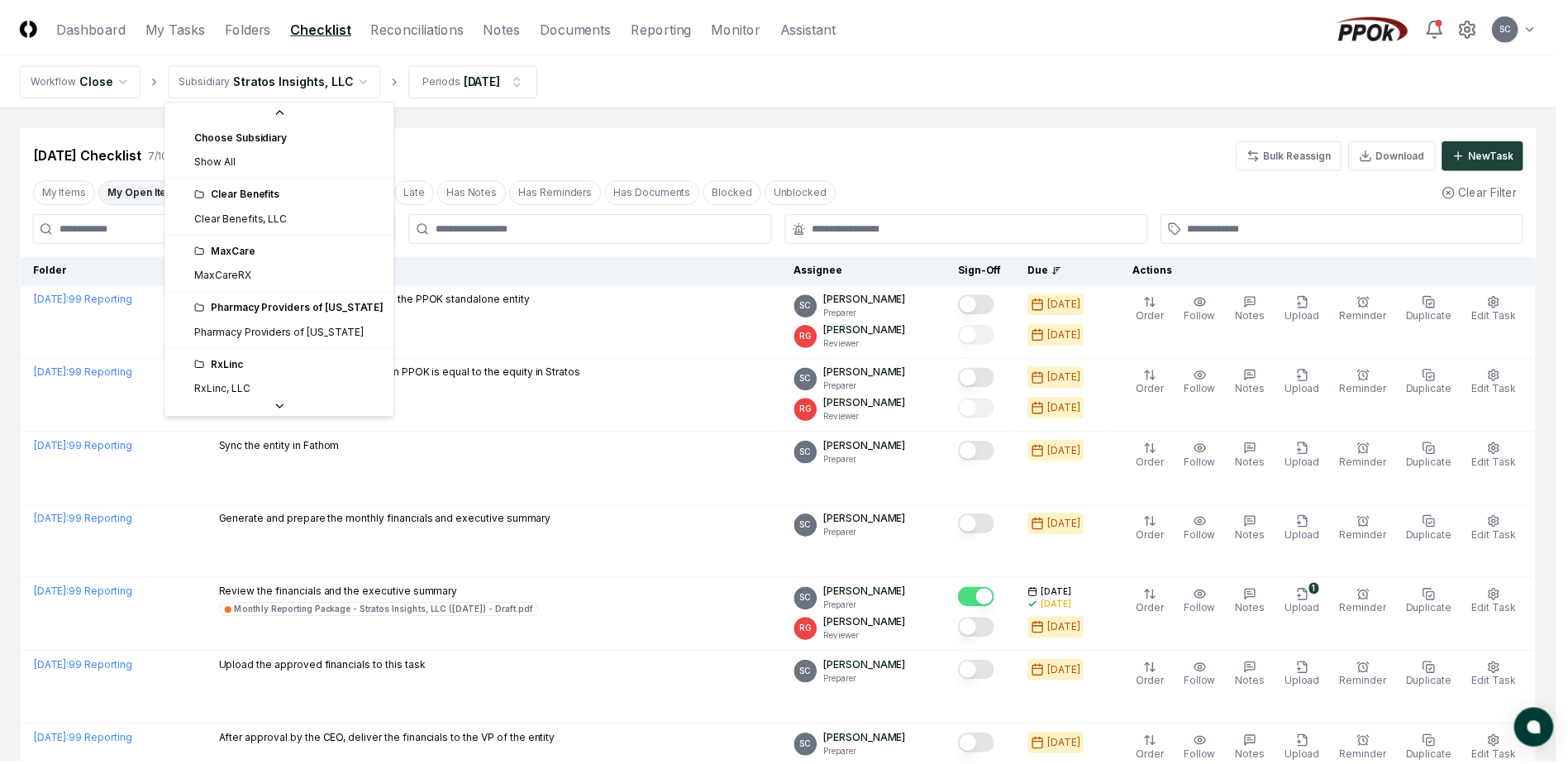
scroll to position [62, 0]
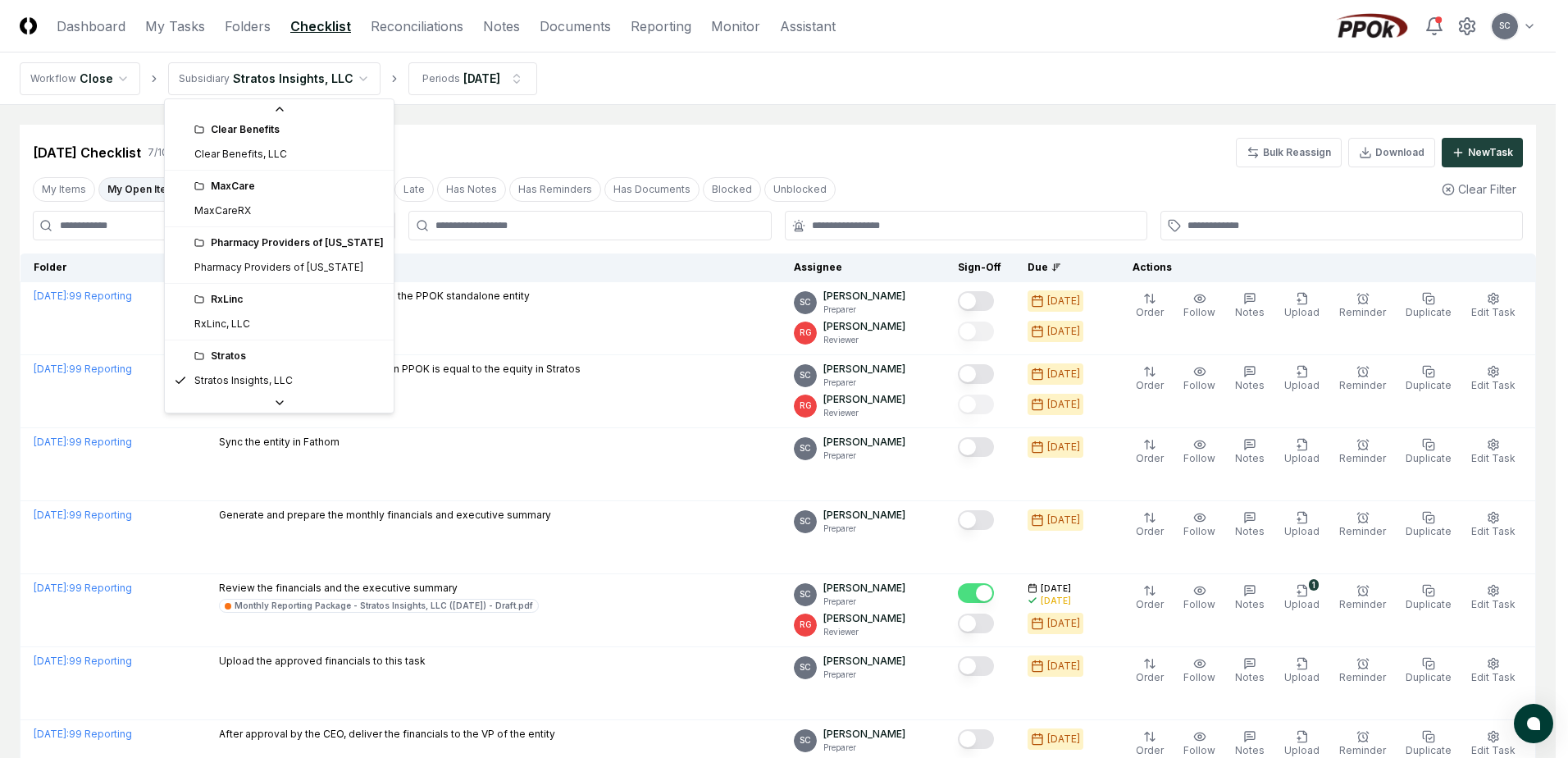
click at [240, 197] on div "MaxCare" at bounding box center [279, 186] width 222 height 25
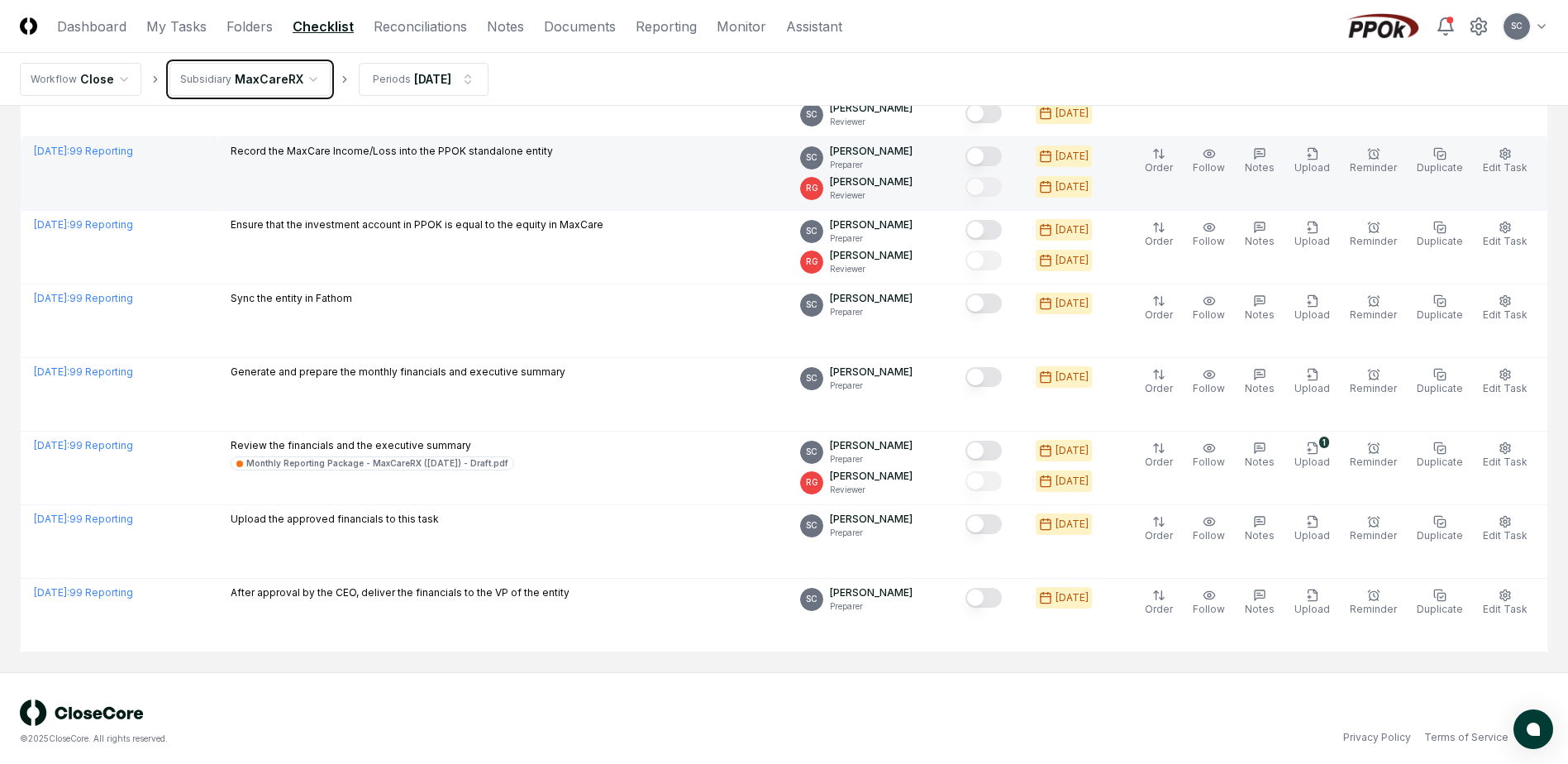
scroll to position [228, 0]
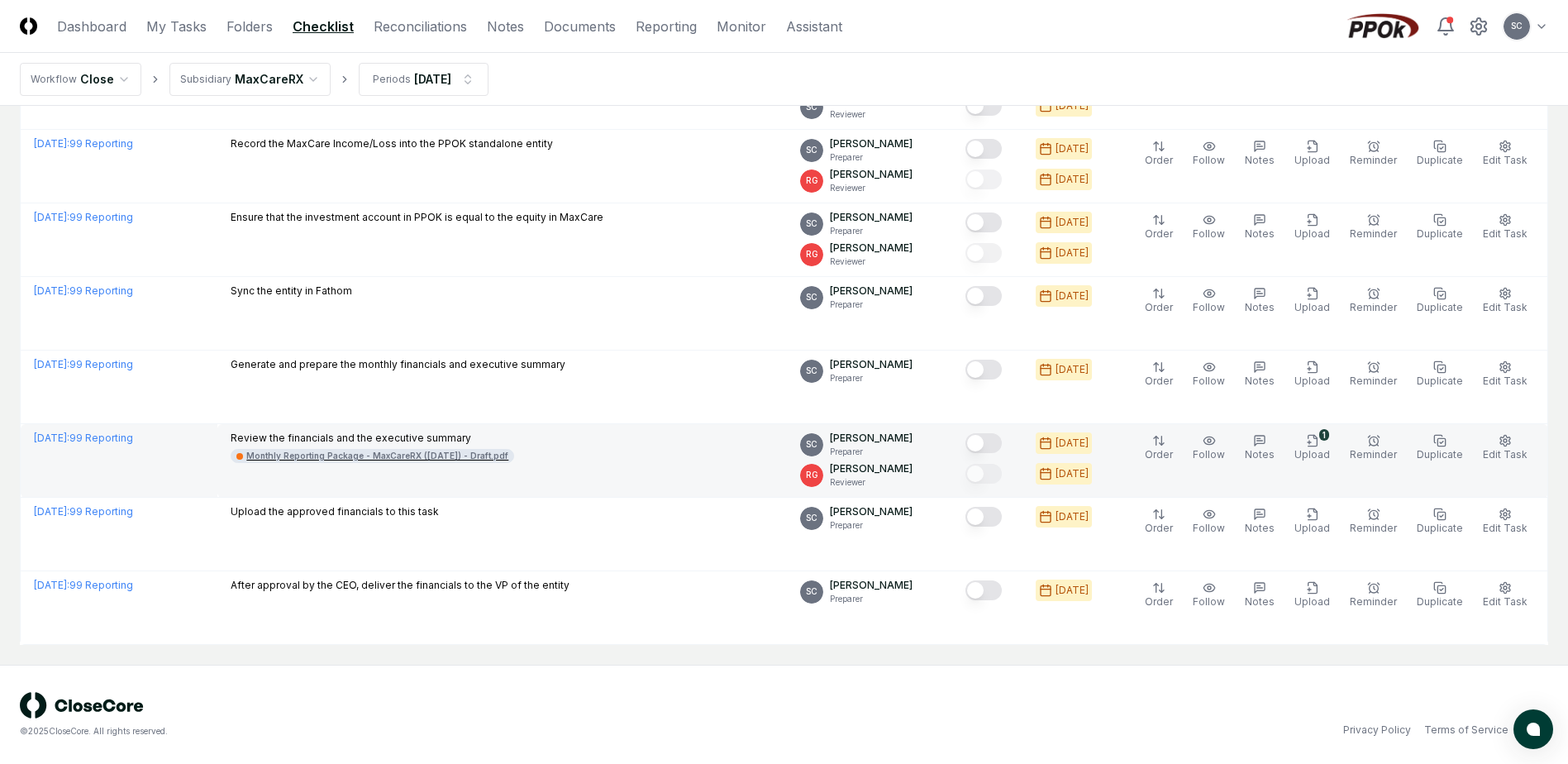
click at [386, 456] on div "Monthly Reporting Package - MaxCareRX ([DATE]) - Draft.pdf" at bounding box center [377, 456] width 262 height 12
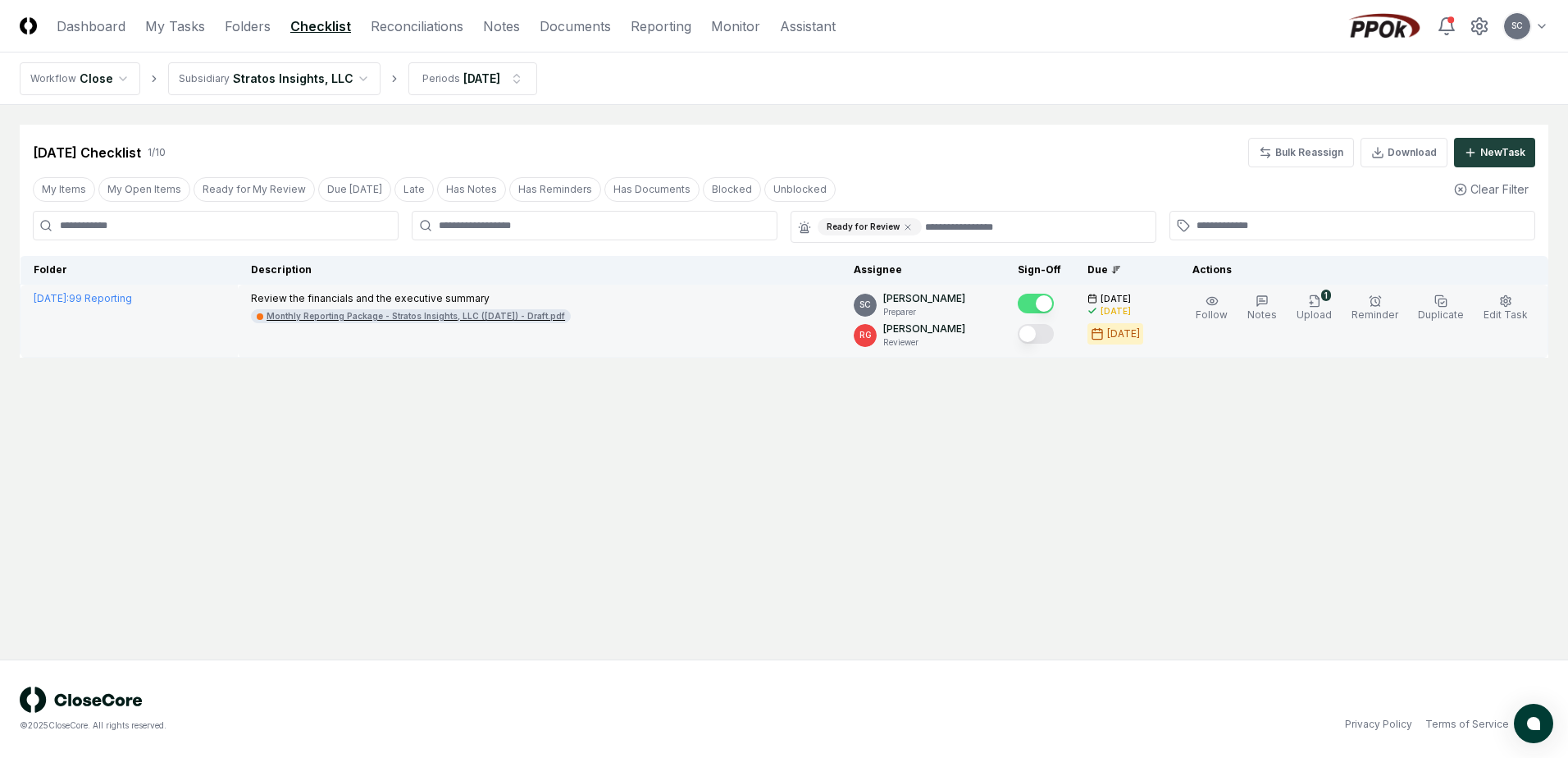
click at [398, 316] on div "Monthly Reporting Package - Stratos Insights, LLC ([DATE]) - Draft.pdf" at bounding box center [415, 316] width 299 height 12
